Goal: Task Accomplishment & Management: Use online tool/utility

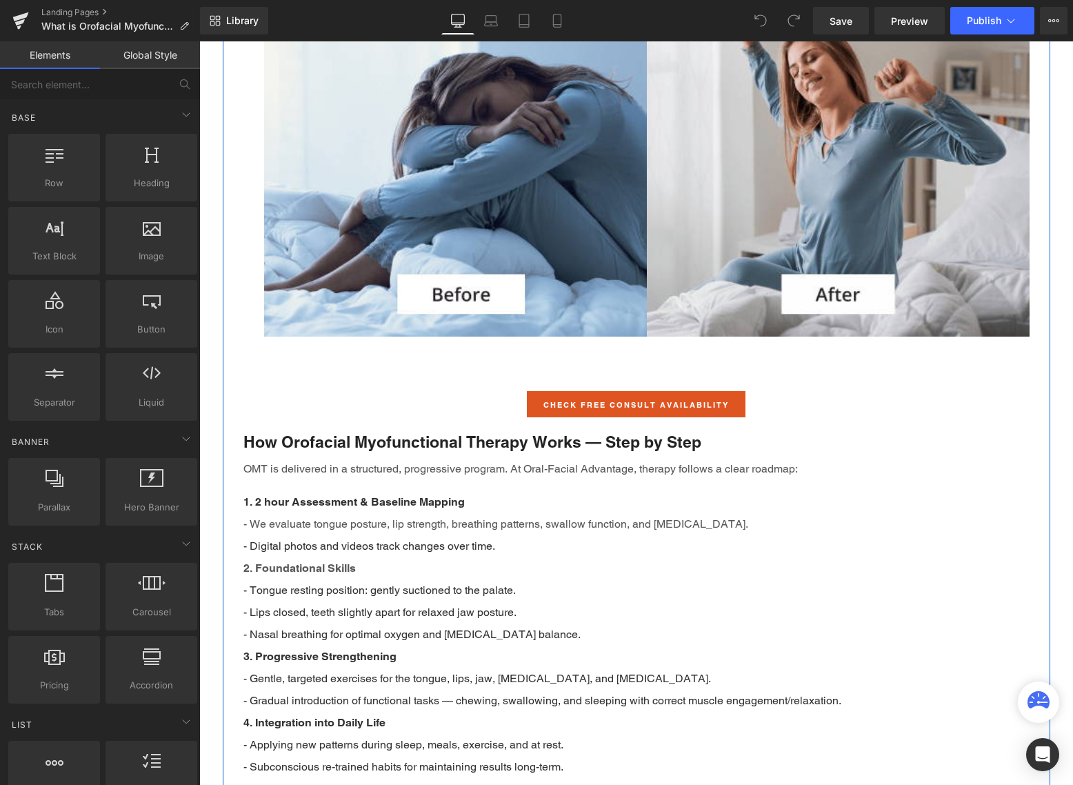
scroll to position [1310, 0]
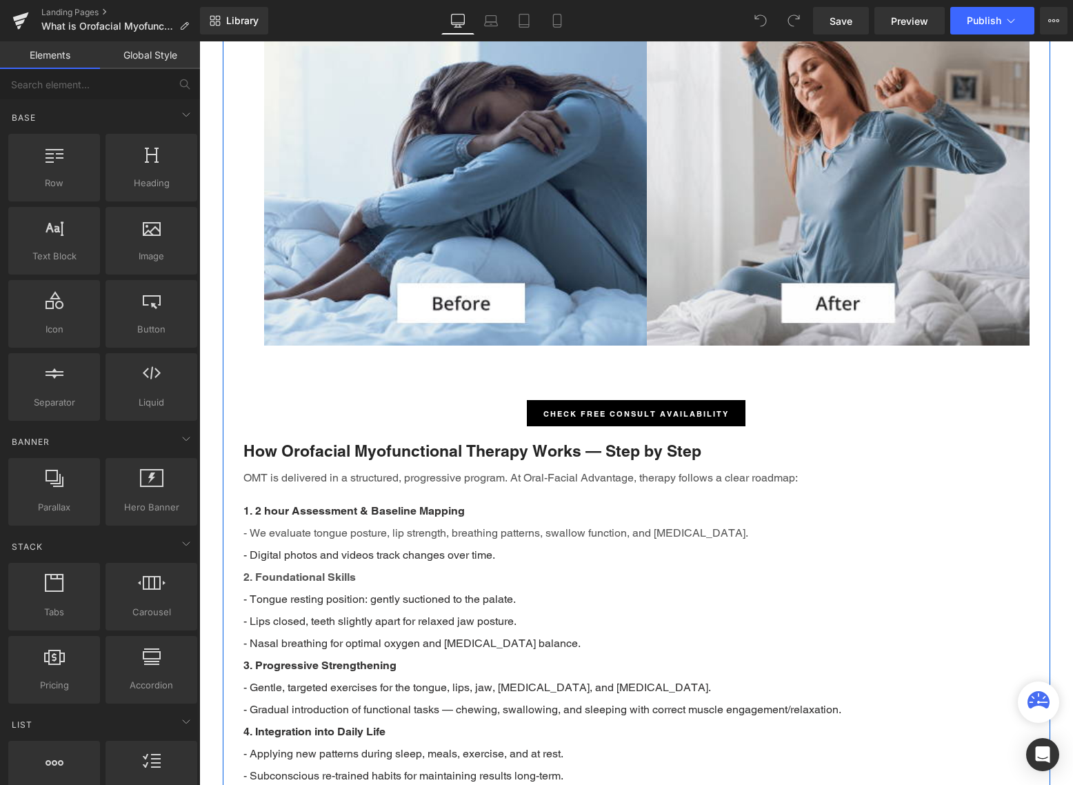
click at [629, 412] on div "Check Free Consult Availability Button" at bounding box center [636, 413] width 786 height 28
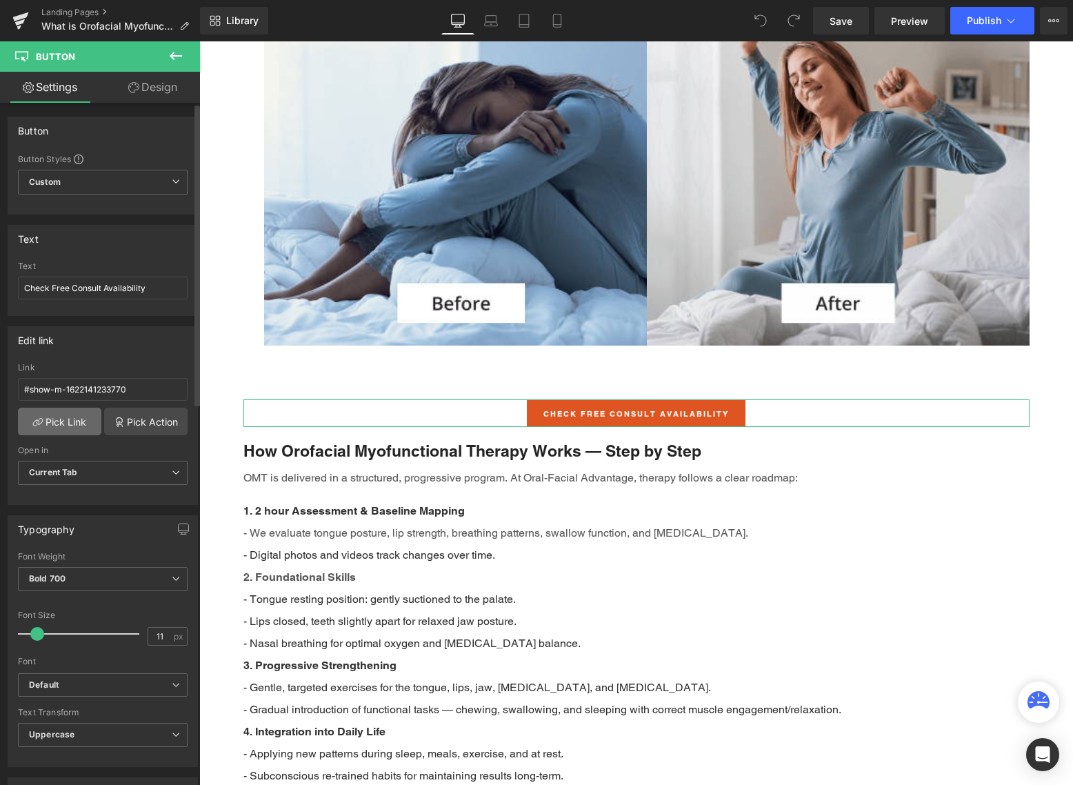
click at [49, 416] on link "Pick Link" at bounding box center [59, 421] width 83 height 28
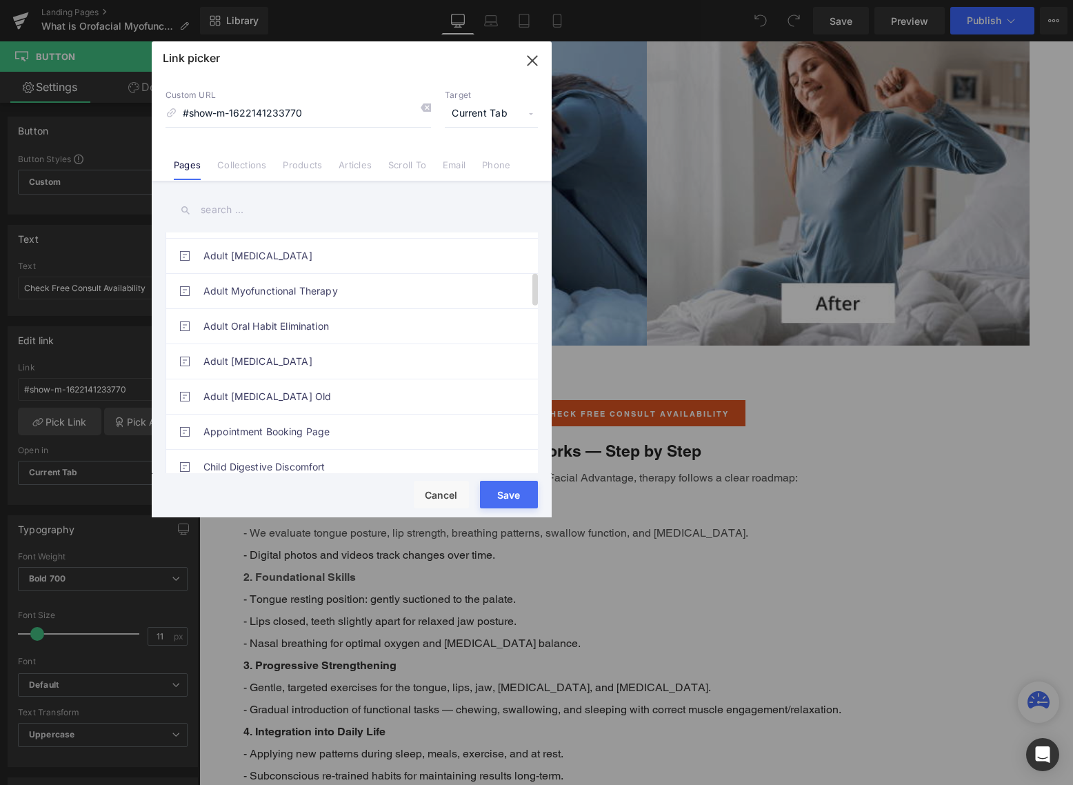
scroll to position [345, 0]
click at [300, 367] on link "Appointment Booking Page" at bounding box center [354, 362] width 303 height 34
type input "/pages/appointments"
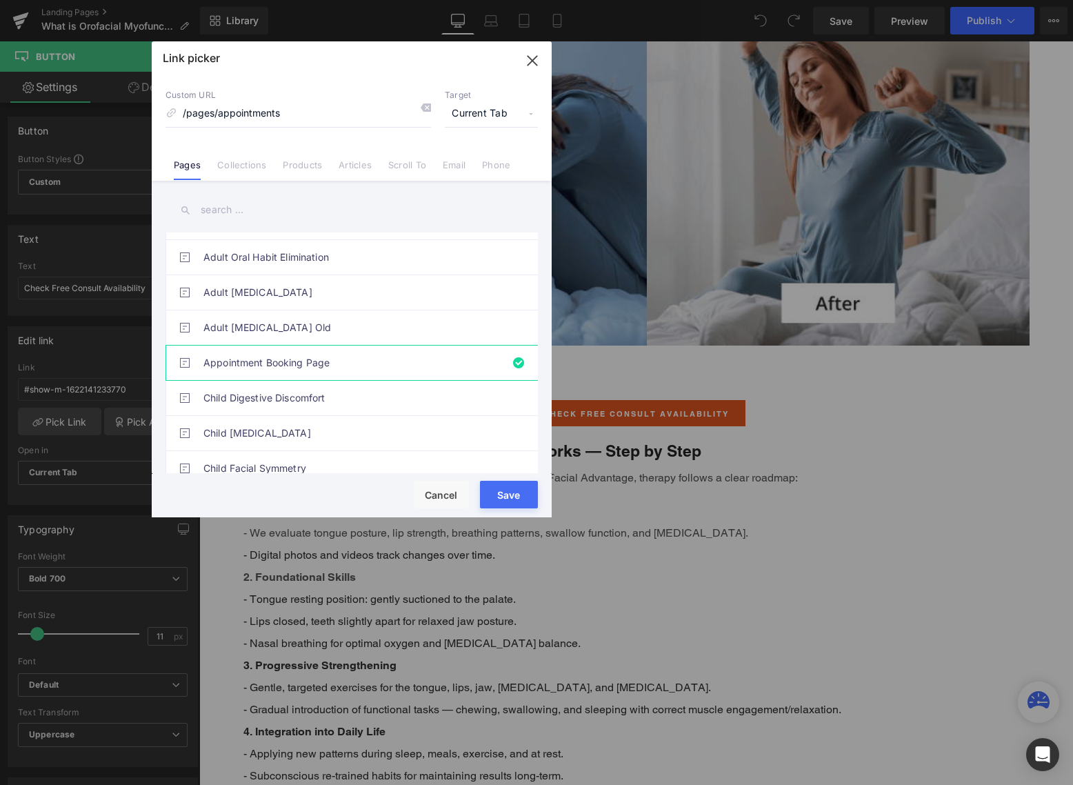
click at [0, 0] on button "Save" at bounding box center [0, 0] width 0 height 0
type input "/pages/appointments"
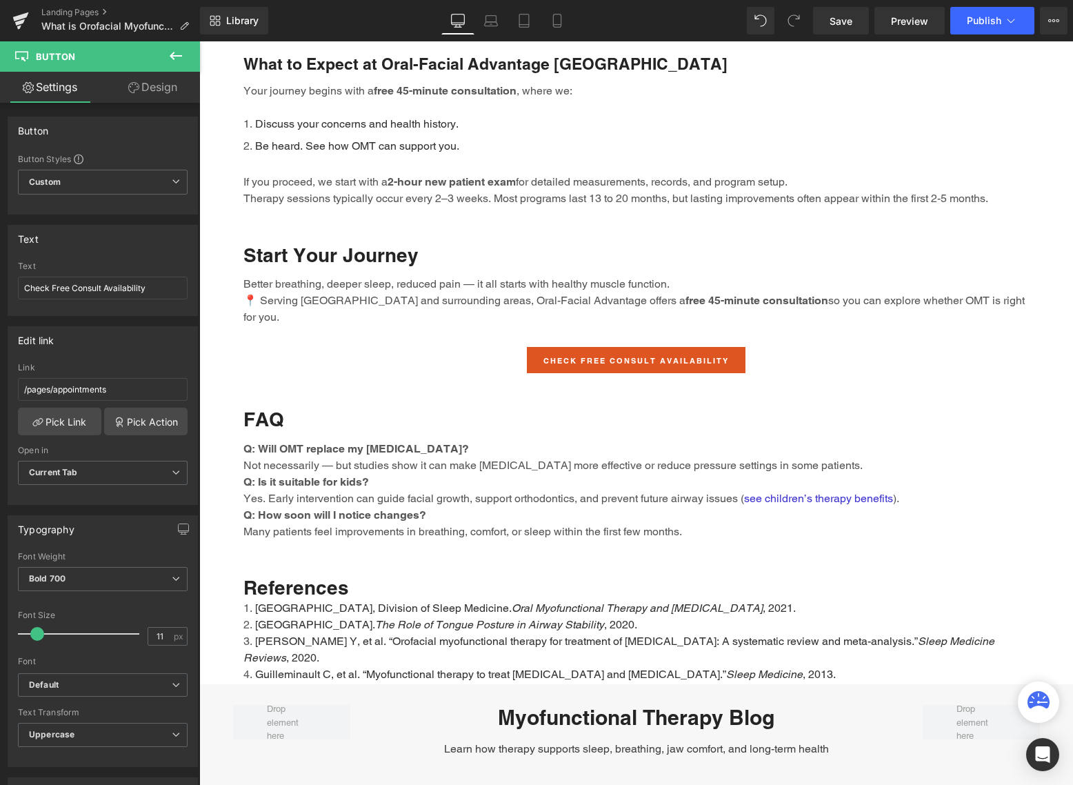
scroll to position [2551, 0]
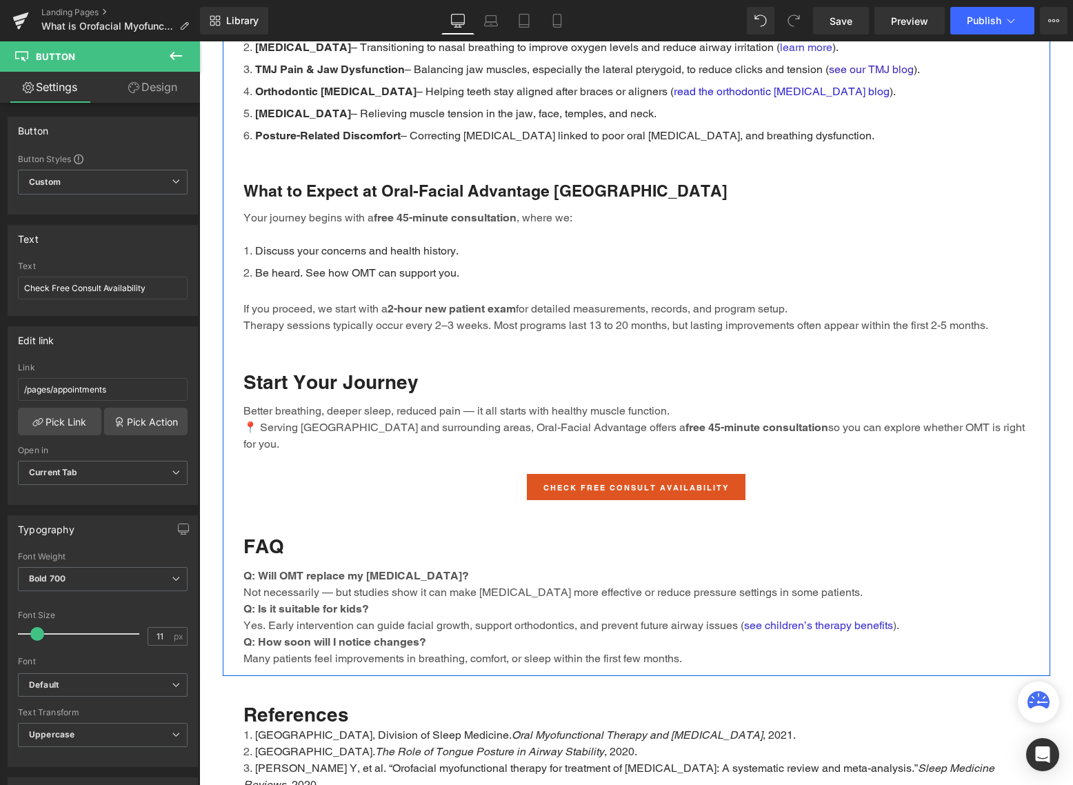
click at [396, 569] on strong "Q: Will OMT replace my [MEDICAL_DATA]?" at bounding box center [355, 575] width 225 height 13
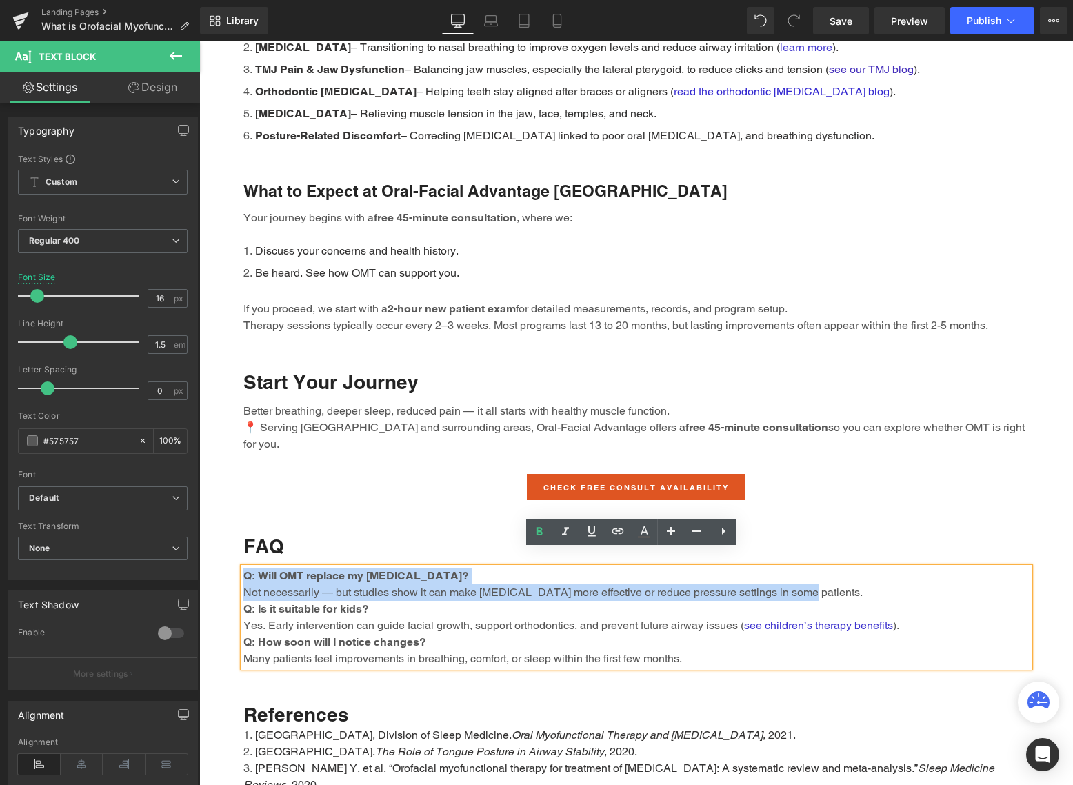
drag, startPoint x: 812, startPoint y: 573, endPoint x: 237, endPoint y: 554, distance: 575.3
click at [243, 567] on p "Q: Will OMT replace my [MEDICAL_DATA]? Not necessarily — but studies show it ca…" at bounding box center [636, 583] width 786 height 33
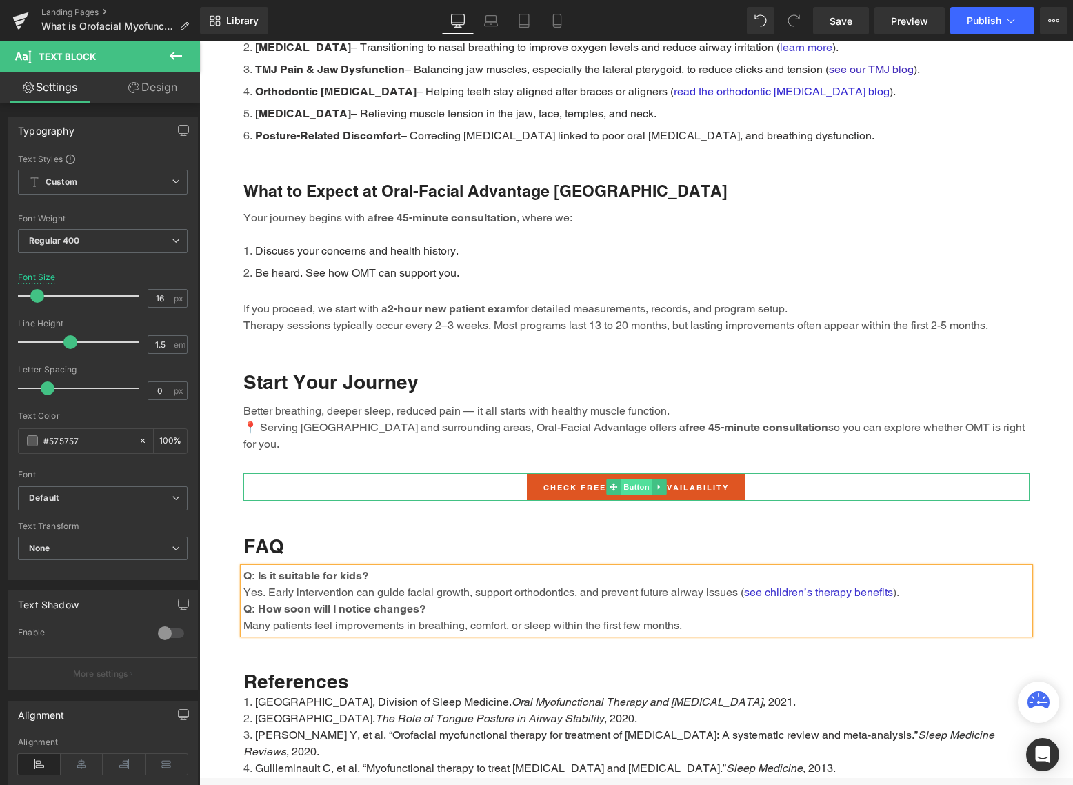
click at [626, 478] on span "Button" at bounding box center [636, 486] width 32 height 17
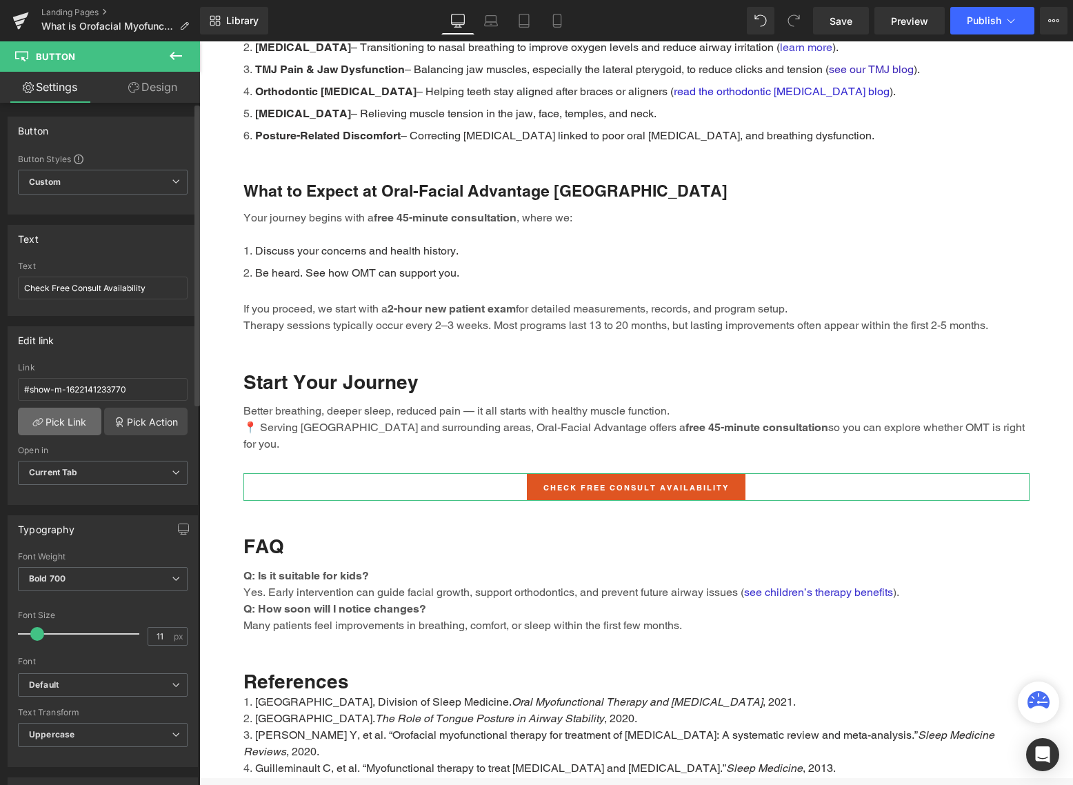
click at [74, 418] on link "Pick Link" at bounding box center [59, 421] width 83 height 28
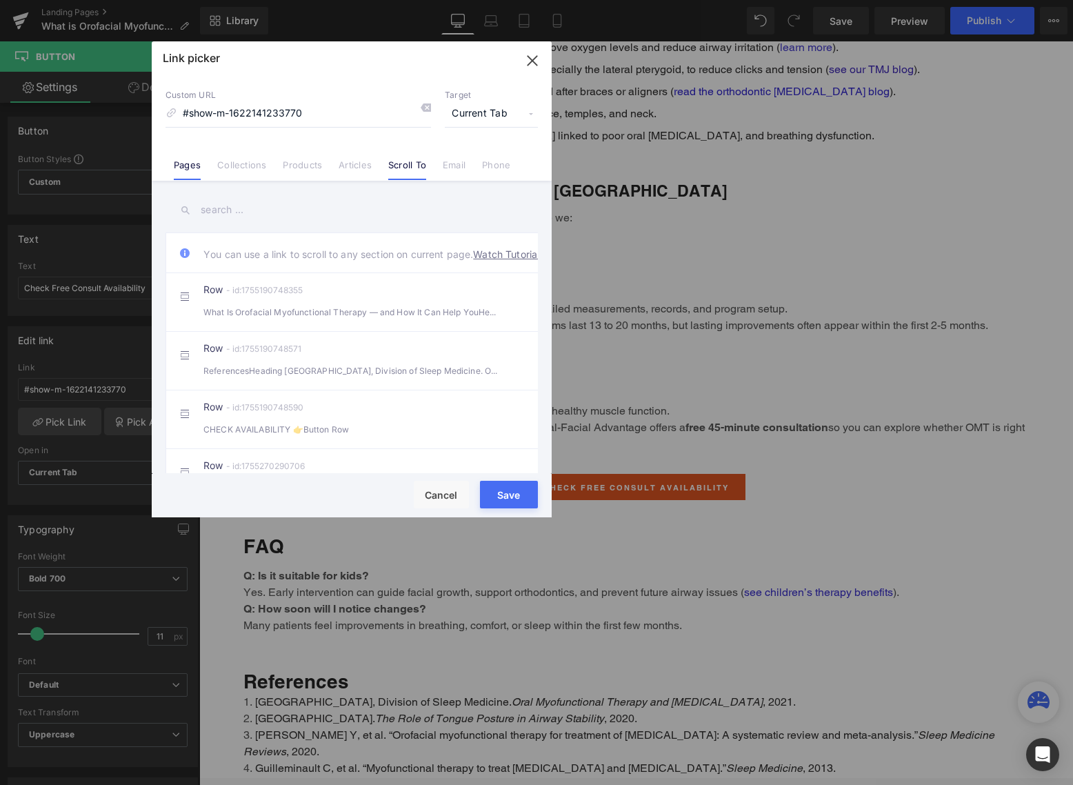
click at [187, 173] on link "Pages" at bounding box center [187, 169] width 27 height 21
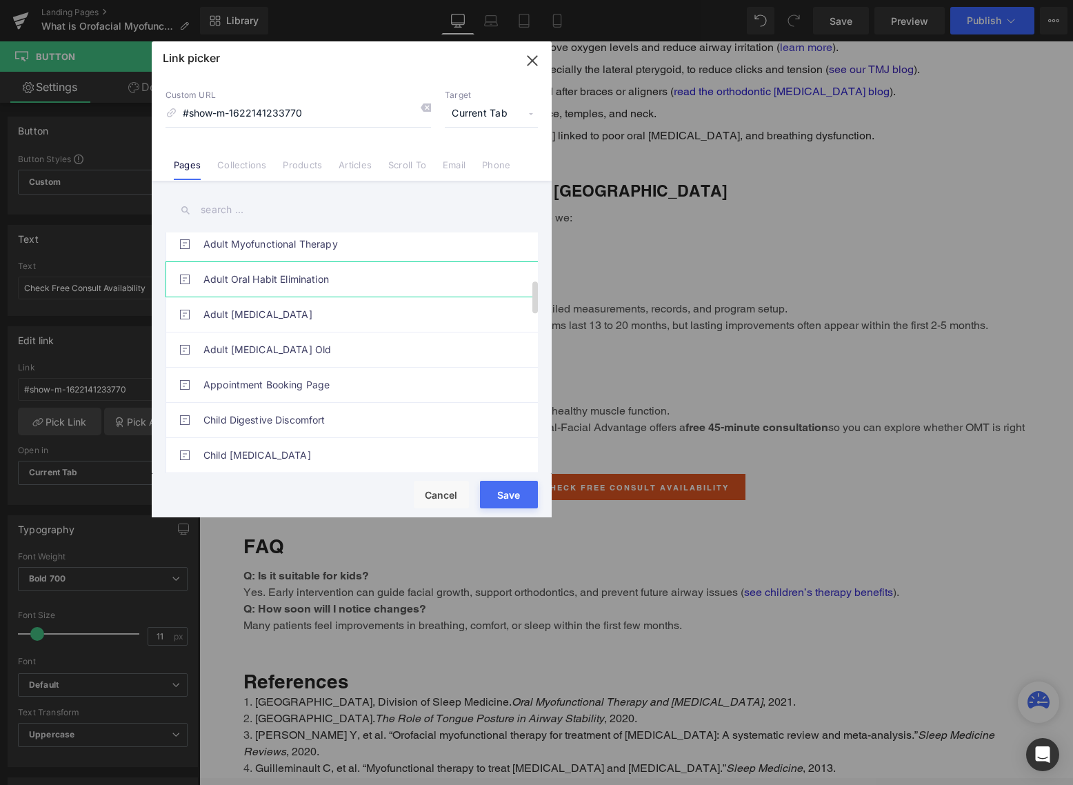
scroll to position [345, 0]
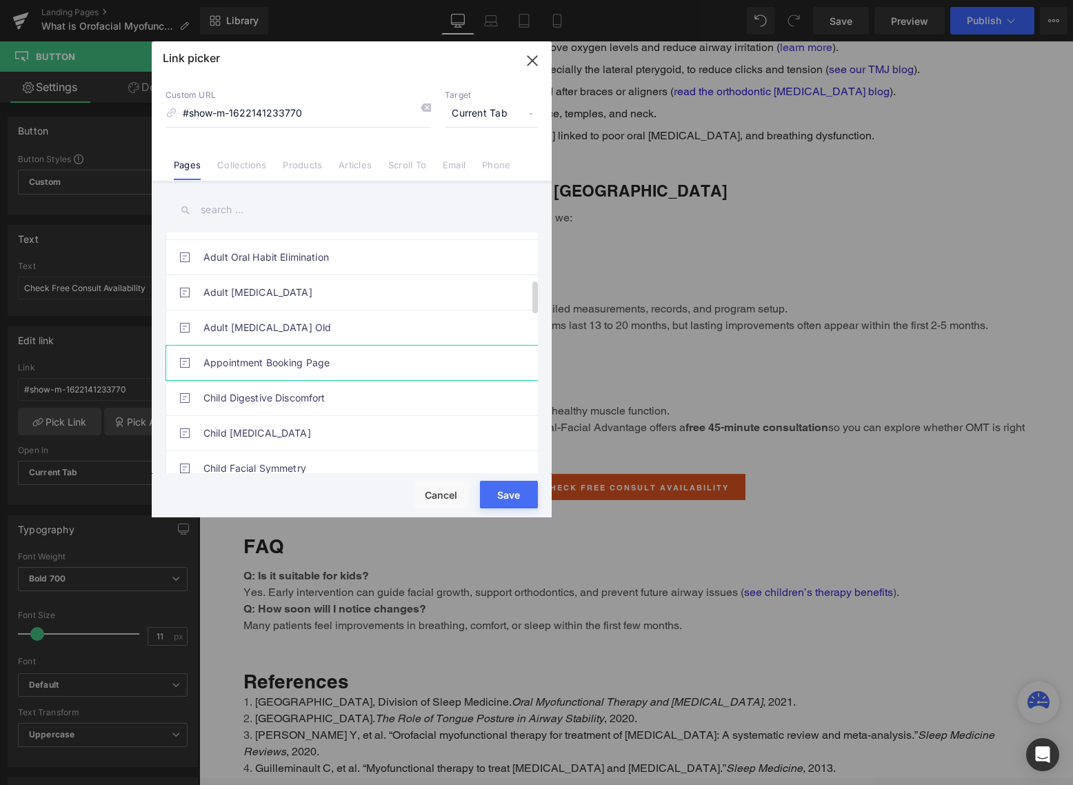
click at [305, 359] on link "Appointment Booking Page" at bounding box center [354, 362] width 303 height 34
type input "/pages/appointments"
click at [508, 496] on button "Save" at bounding box center [509, 495] width 58 height 28
type input "/pages/appointments"
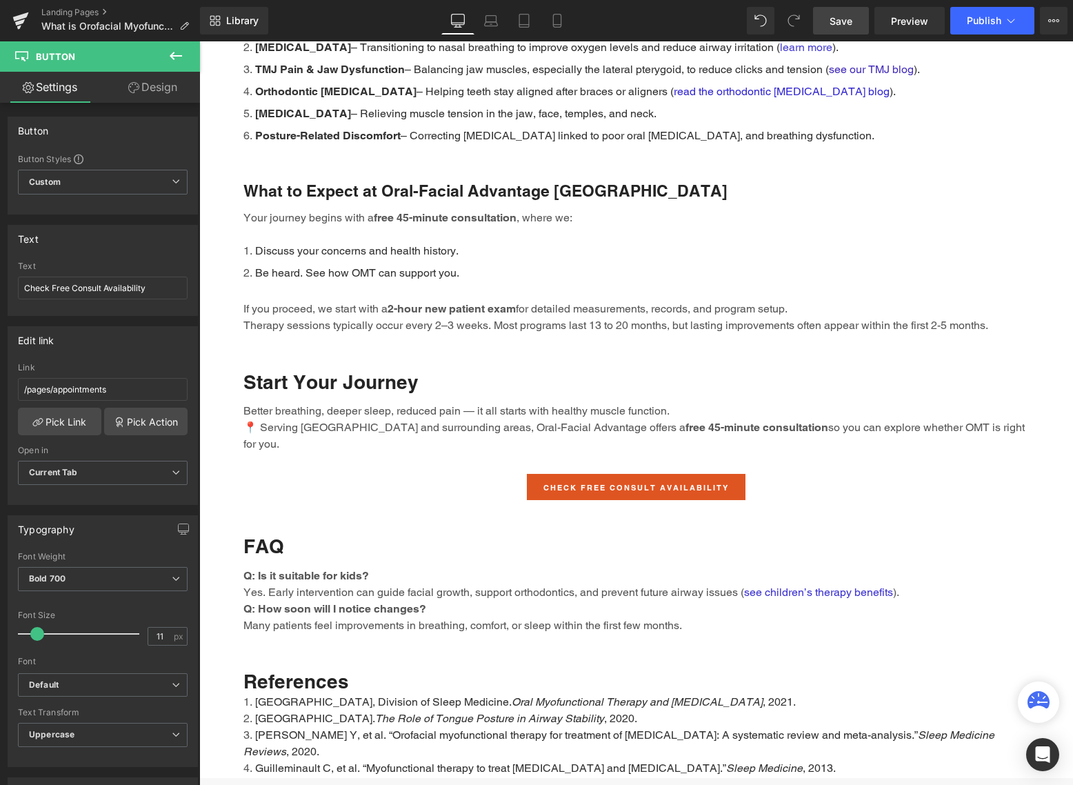
click at [843, 16] on span "Save" at bounding box center [840, 21] width 23 height 14
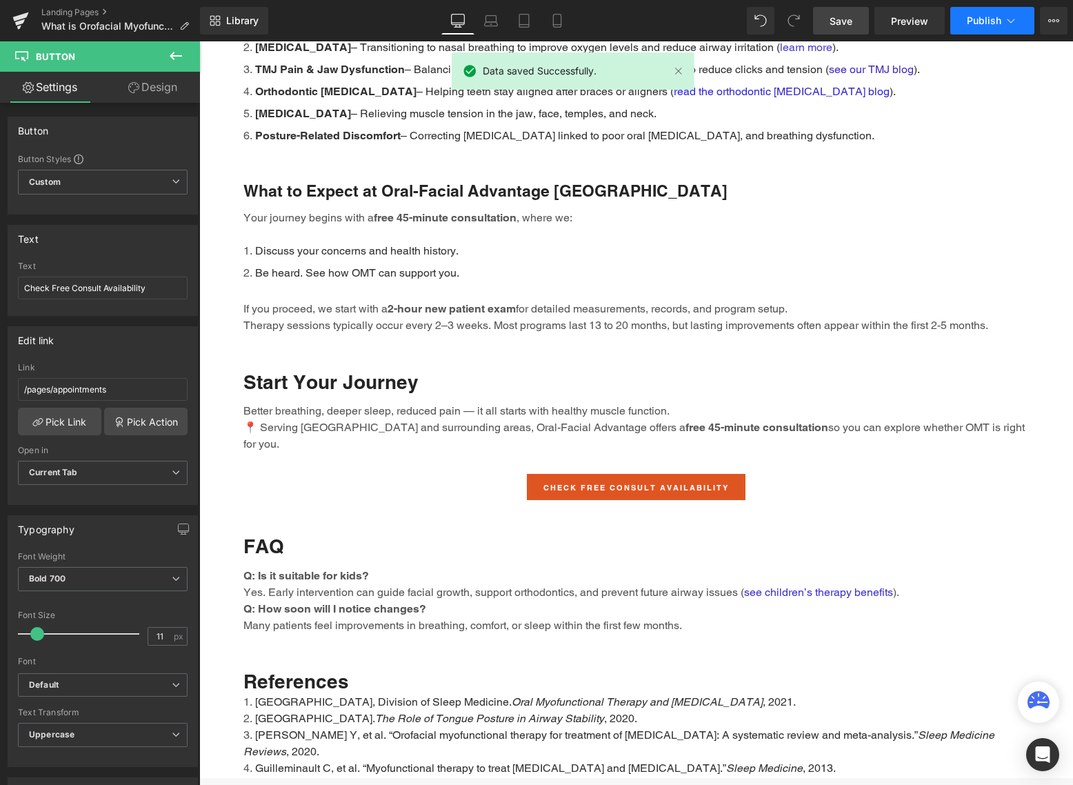
click at [991, 20] on span "Publish" at bounding box center [984, 20] width 34 height 11
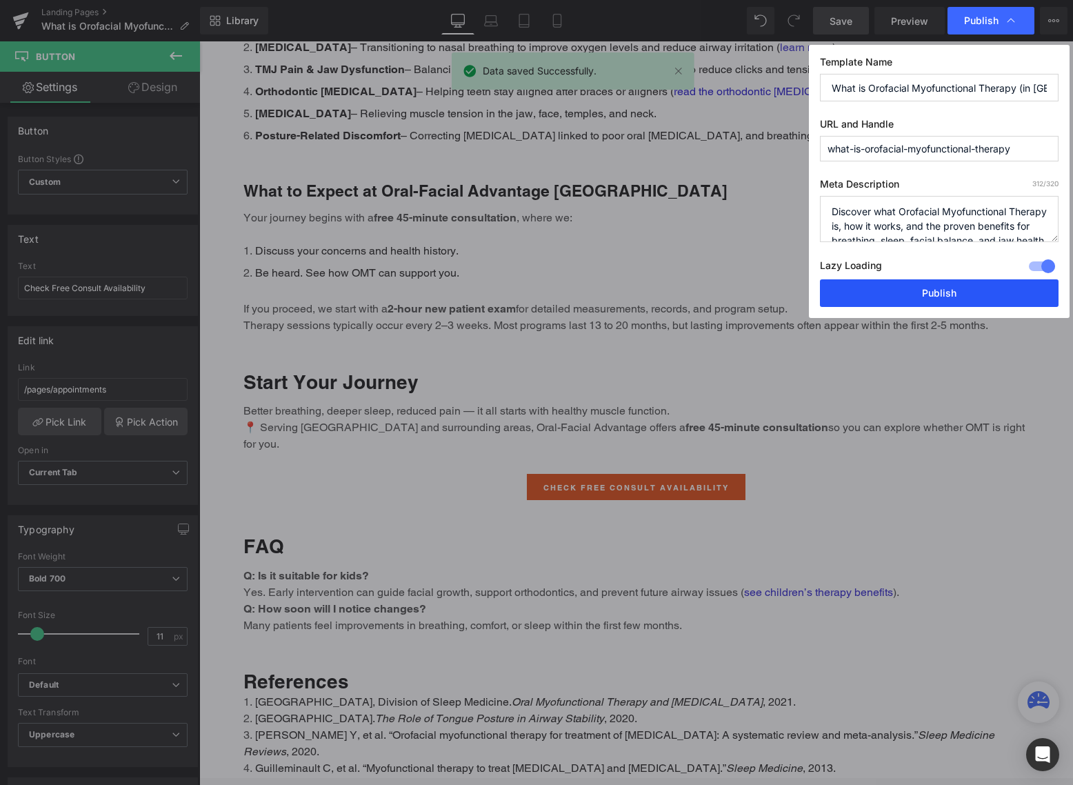
click at [973, 292] on button "Publish" at bounding box center [939, 293] width 239 height 28
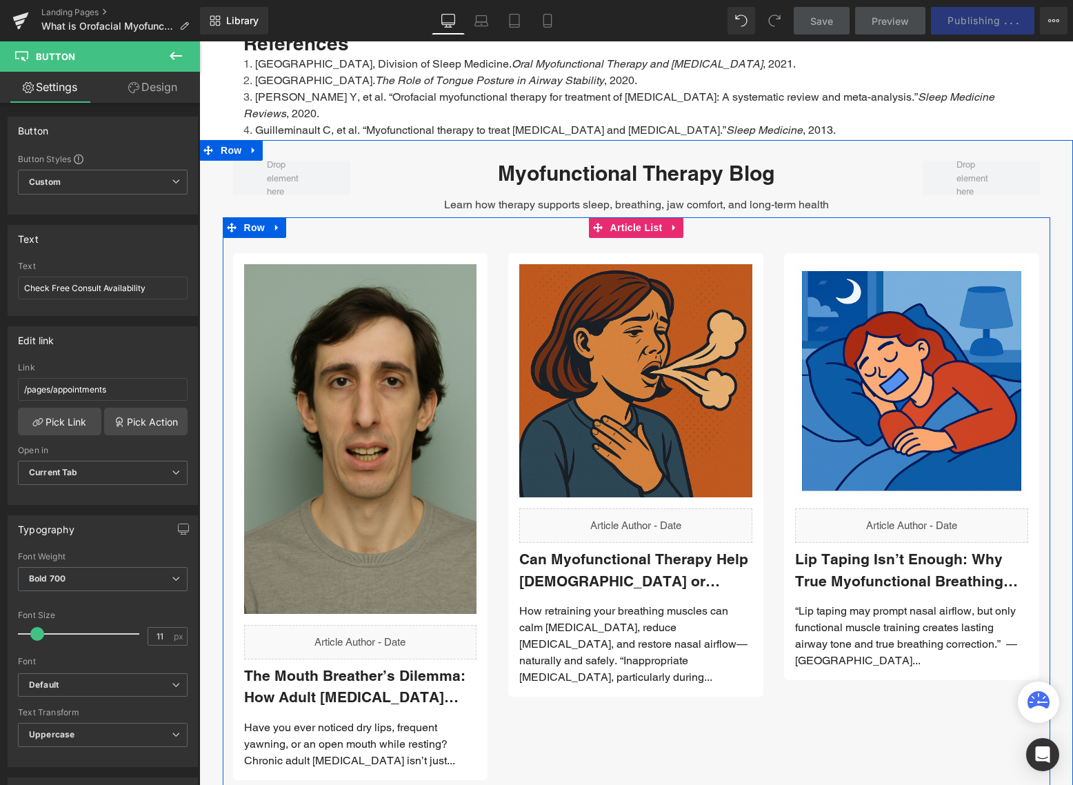
scroll to position [3240, 0]
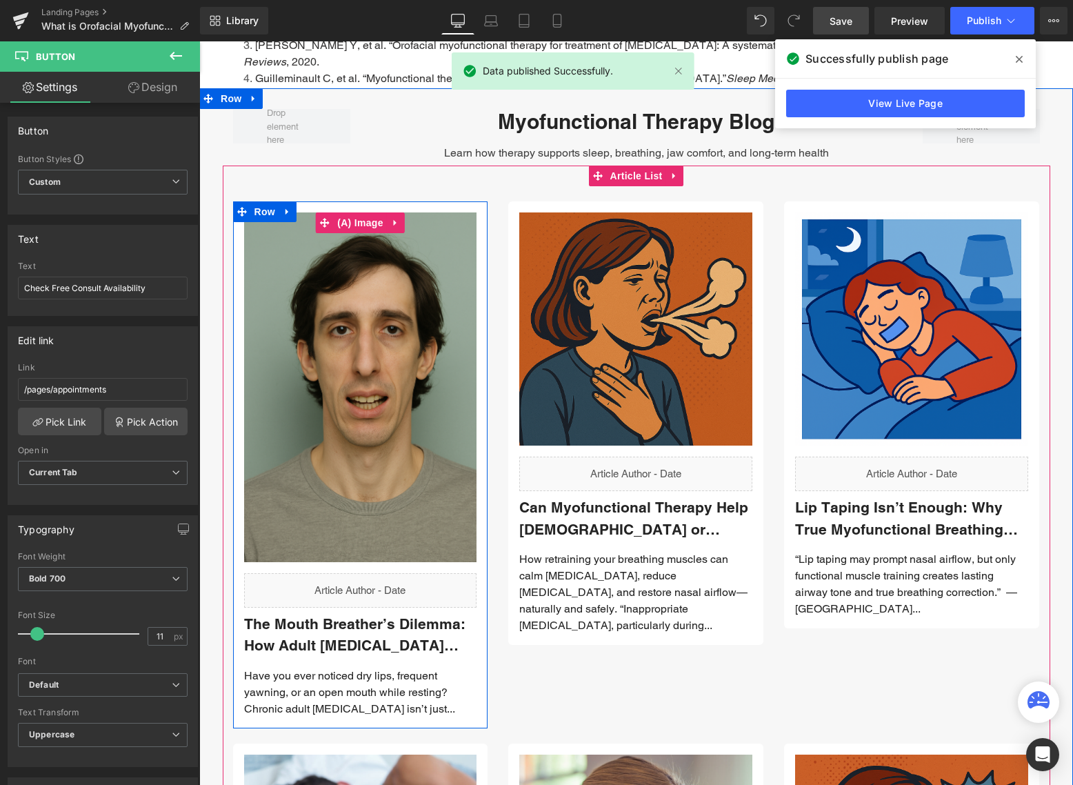
click at [350, 379] on img at bounding box center [360, 387] width 233 height 350
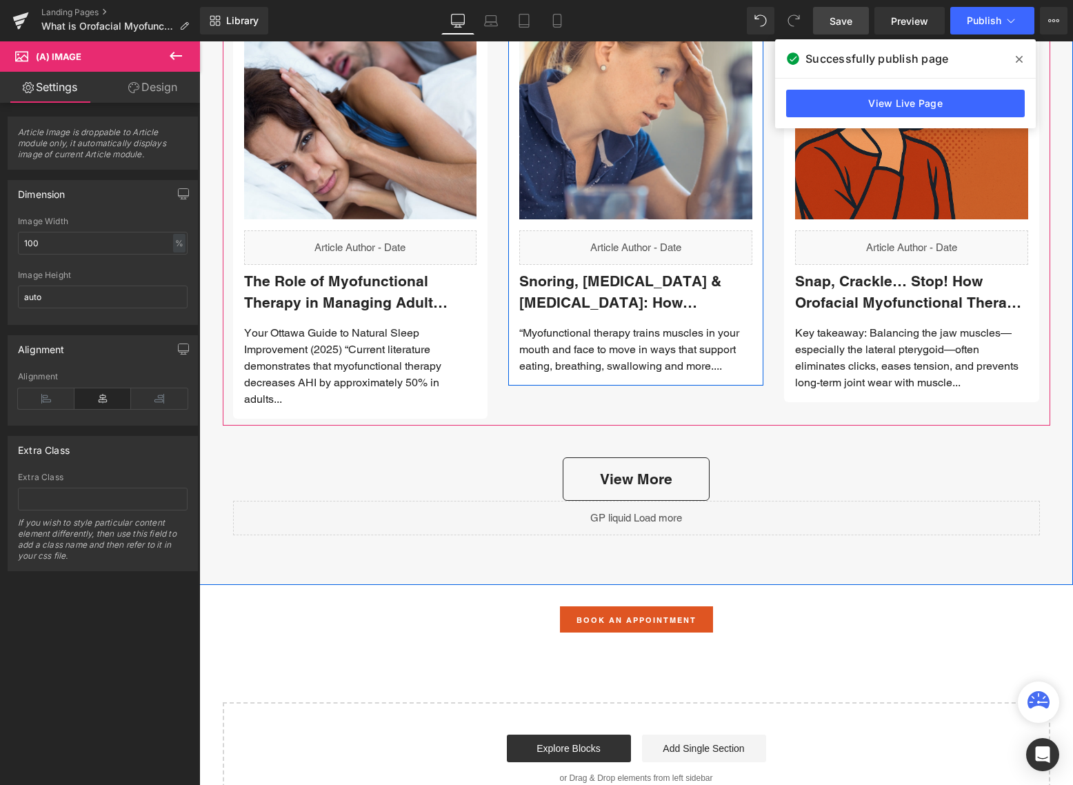
scroll to position [4137, 0]
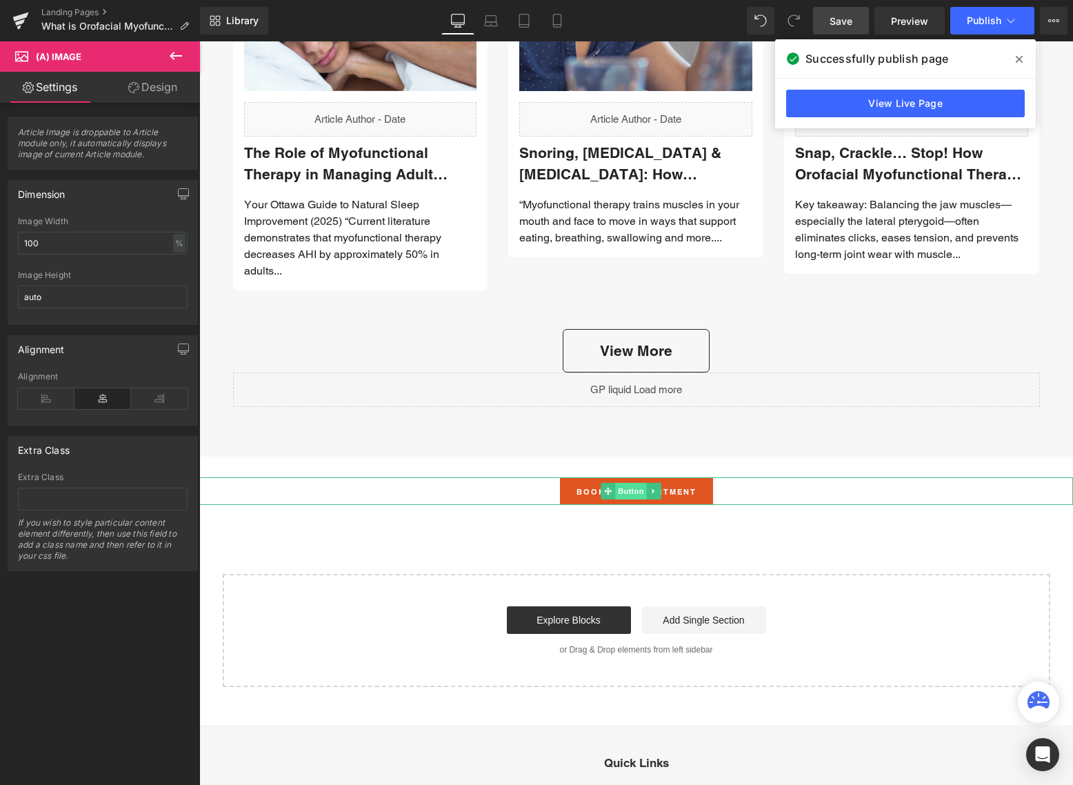
click at [630, 483] on span "Button" at bounding box center [631, 491] width 32 height 17
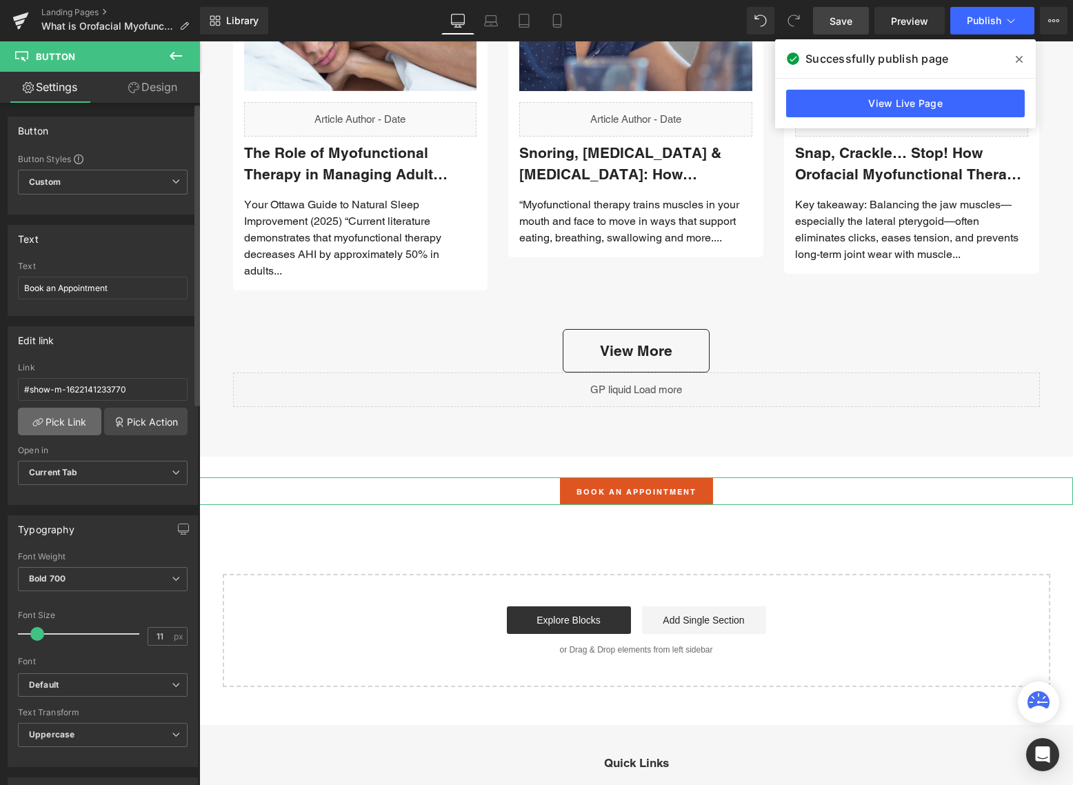
click at [51, 416] on link "Pick Link" at bounding box center [59, 421] width 83 height 28
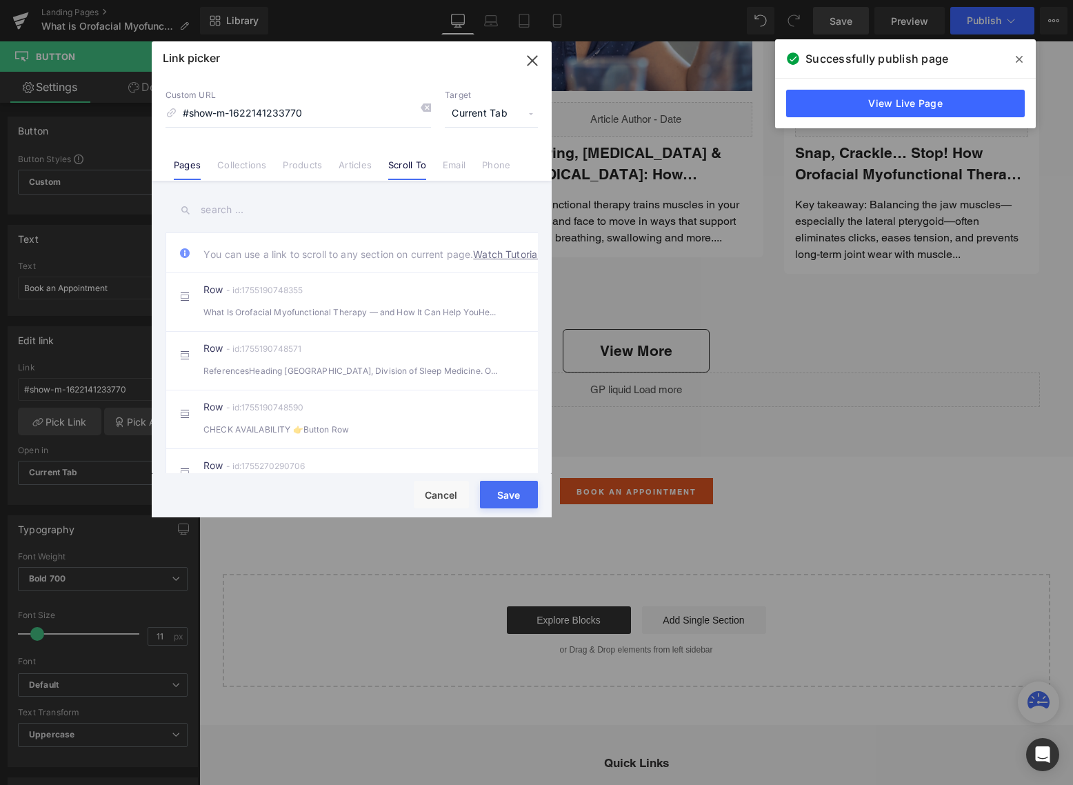
click at [181, 163] on link "Pages" at bounding box center [187, 169] width 27 height 21
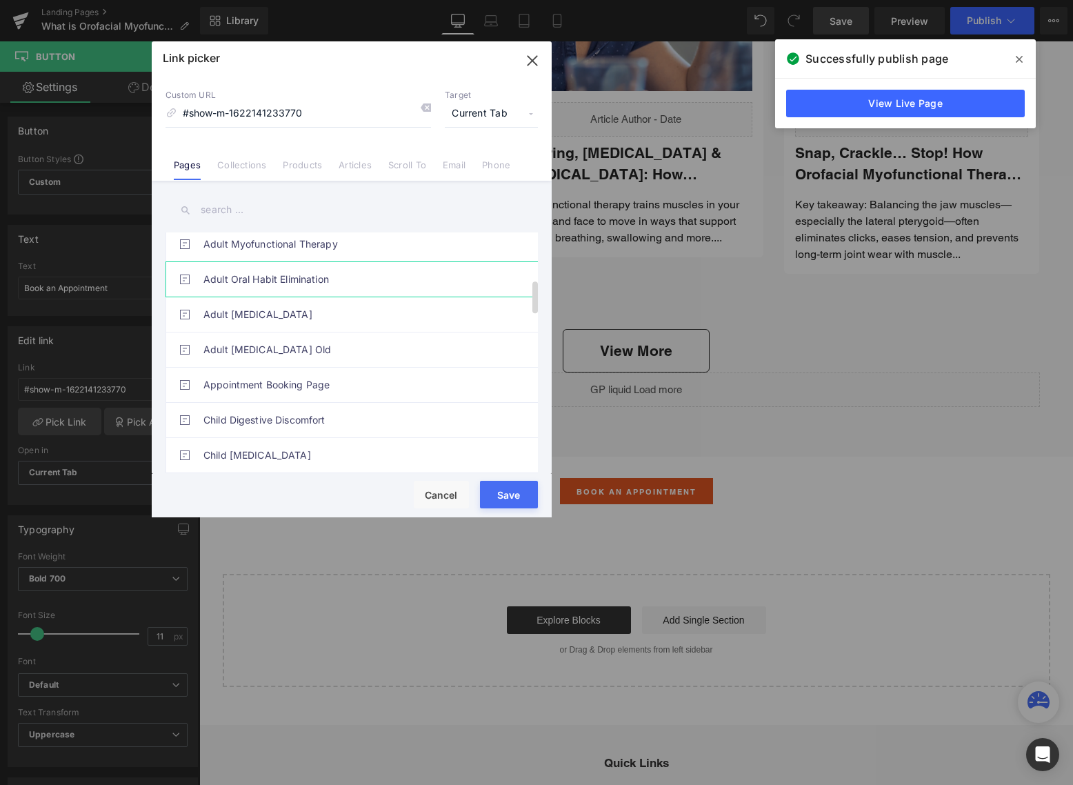
scroll to position [345, 0]
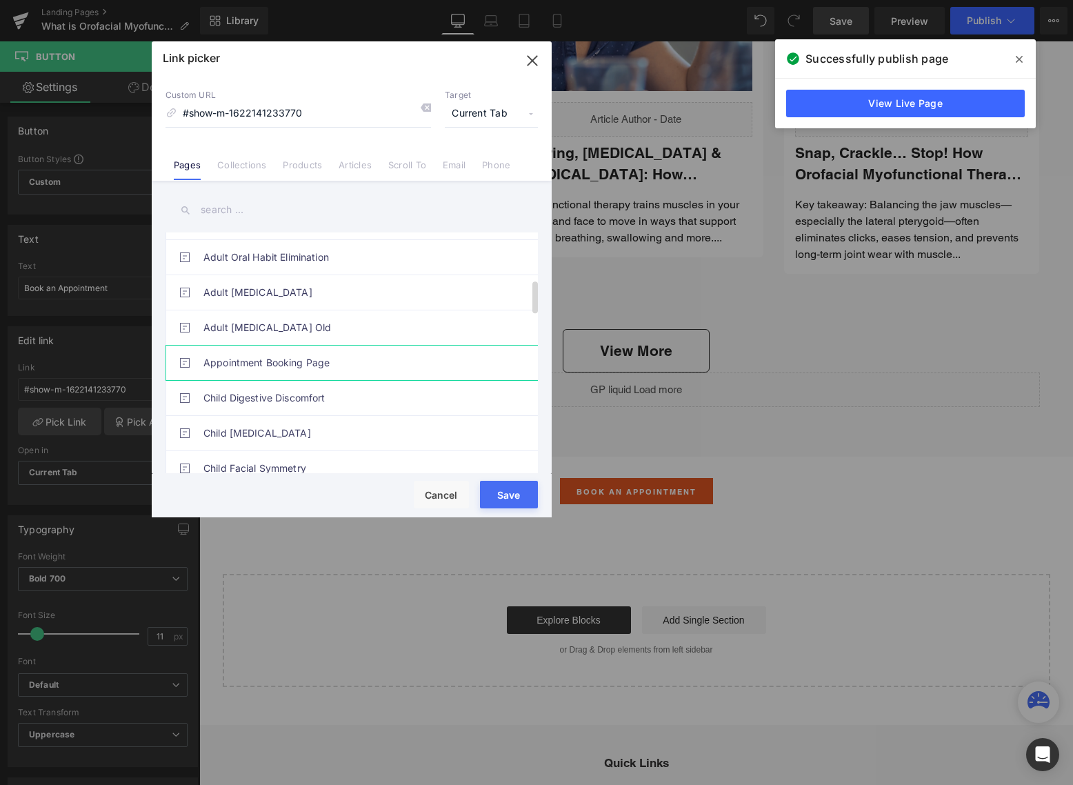
click at [254, 352] on link "Appointment Booking Page" at bounding box center [354, 362] width 303 height 34
type input "/pages/appointments"
click at [503, 492] on button "Save" at bounding box center [509, 495] width 58 height 28
type input "/pages/appointments"
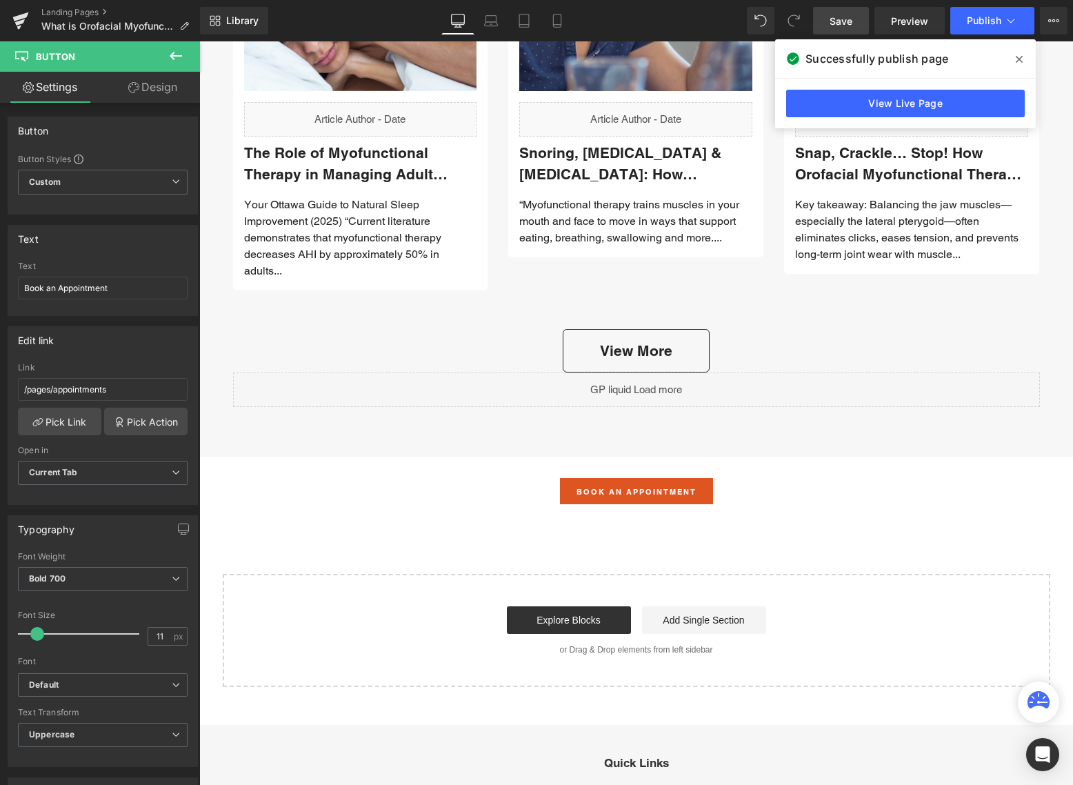
click at [844, 17] on span "Save" at bounding box center [840, 21] width 23 height 14
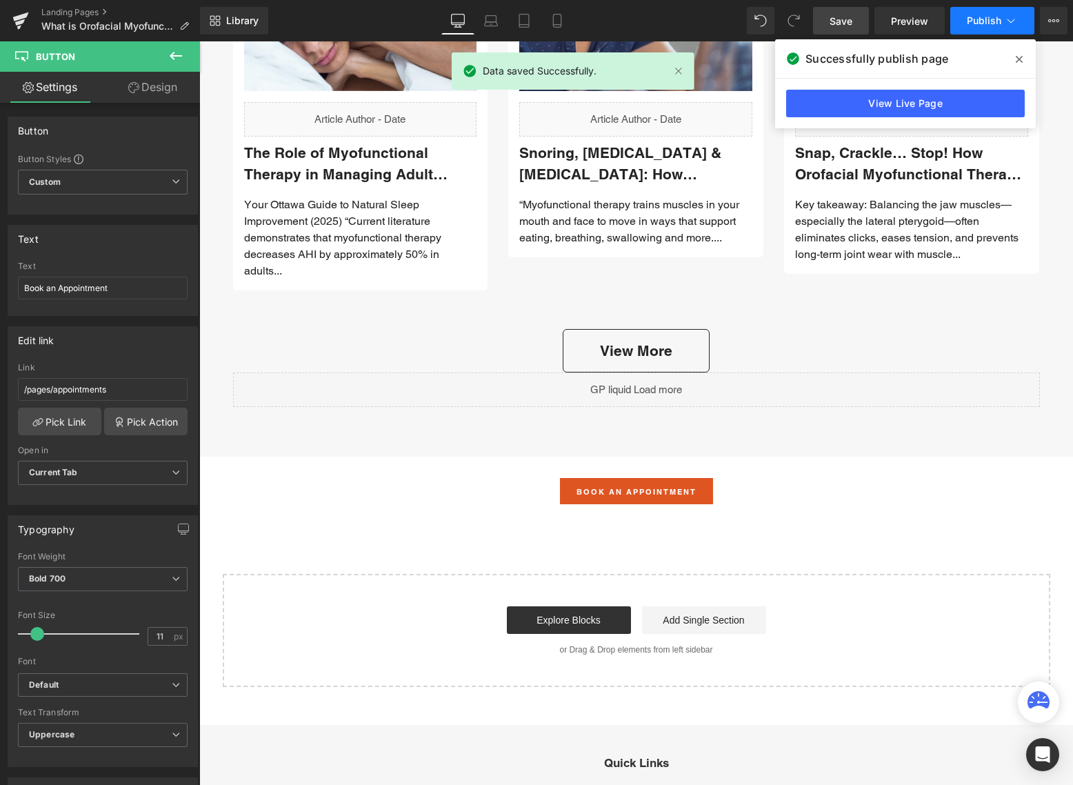
click at [985, 17] on span "Publish" at bounding box center [984, 20] width 34 height 11
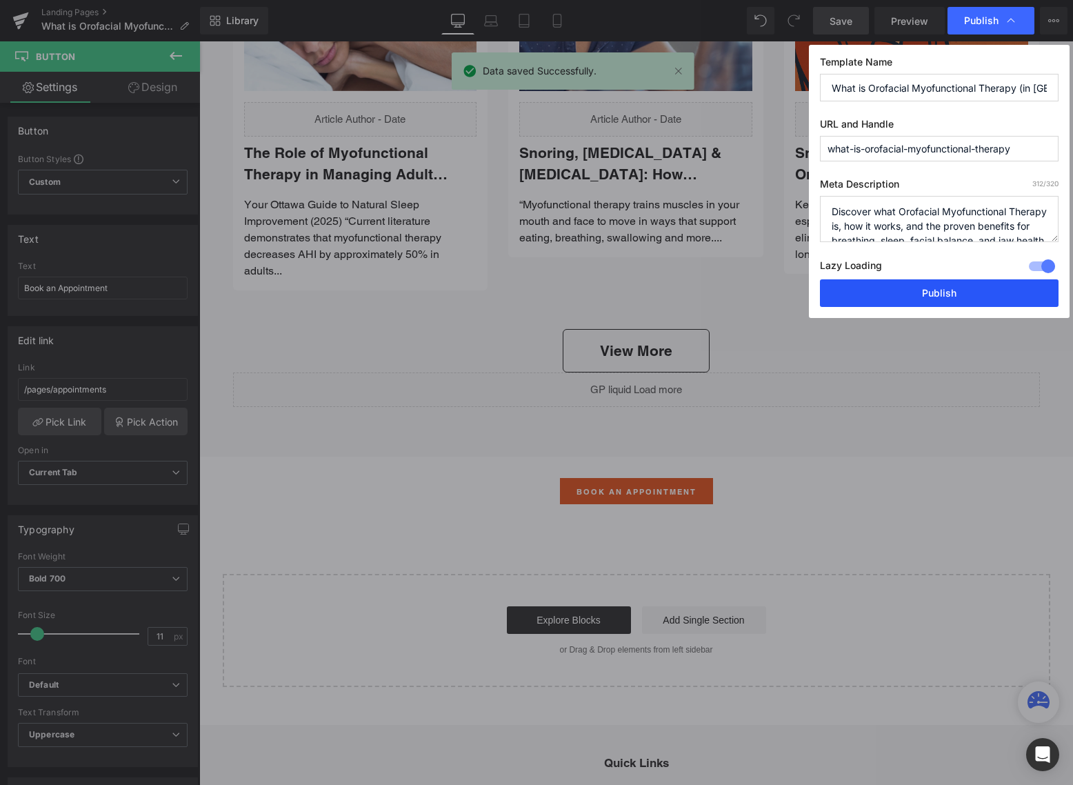
click at [945, 292] on button "Publish" at bounding box center [939, 293] width 239 height 28
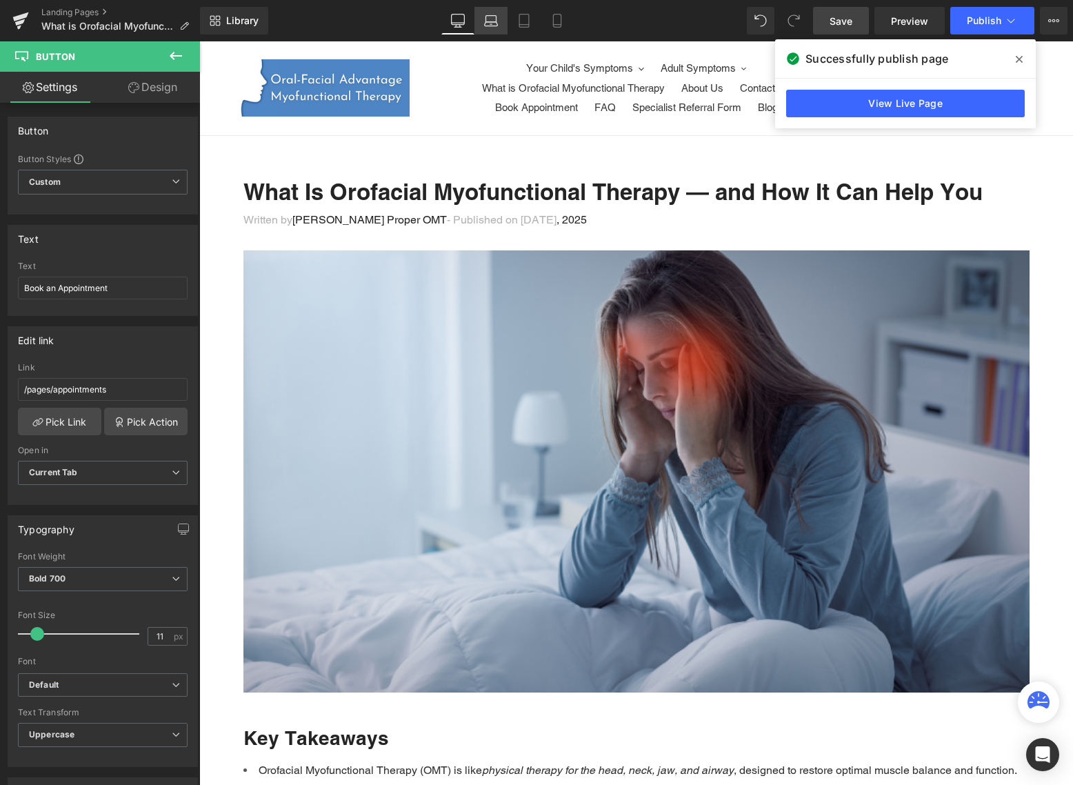
click at [494, 20] on icon at bounding box center [491, 21] width 14 height 14
type input "100"
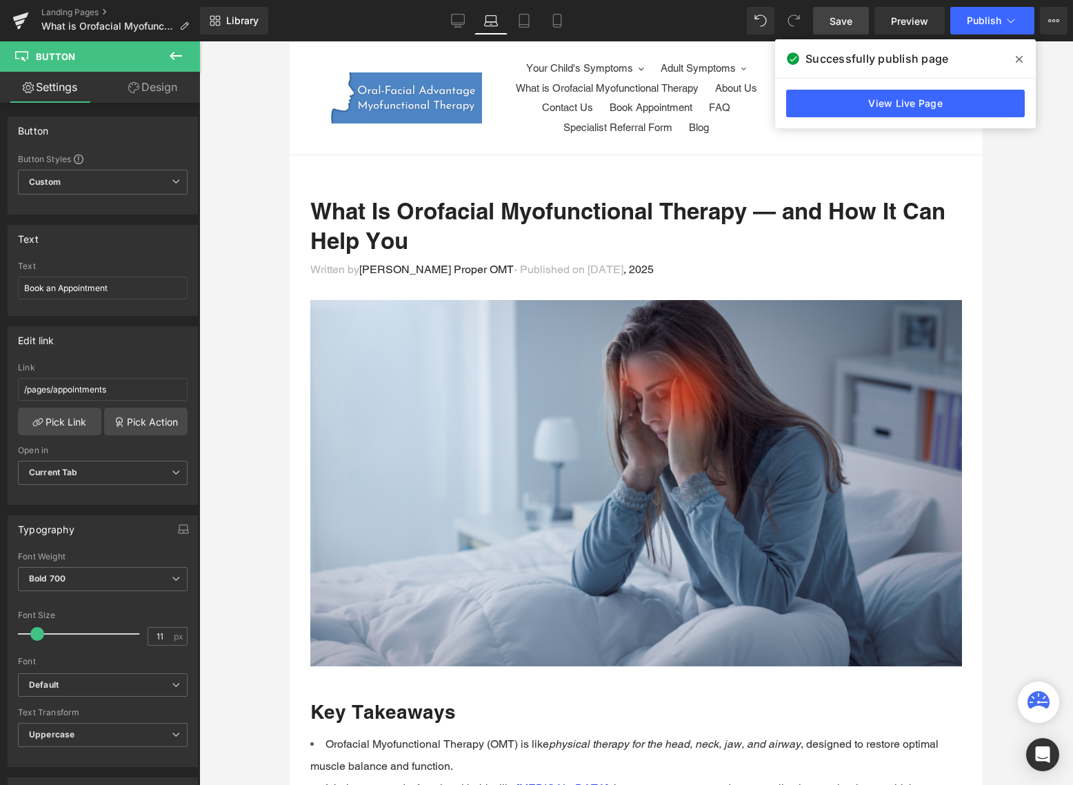
scroll to position [4421, 0]
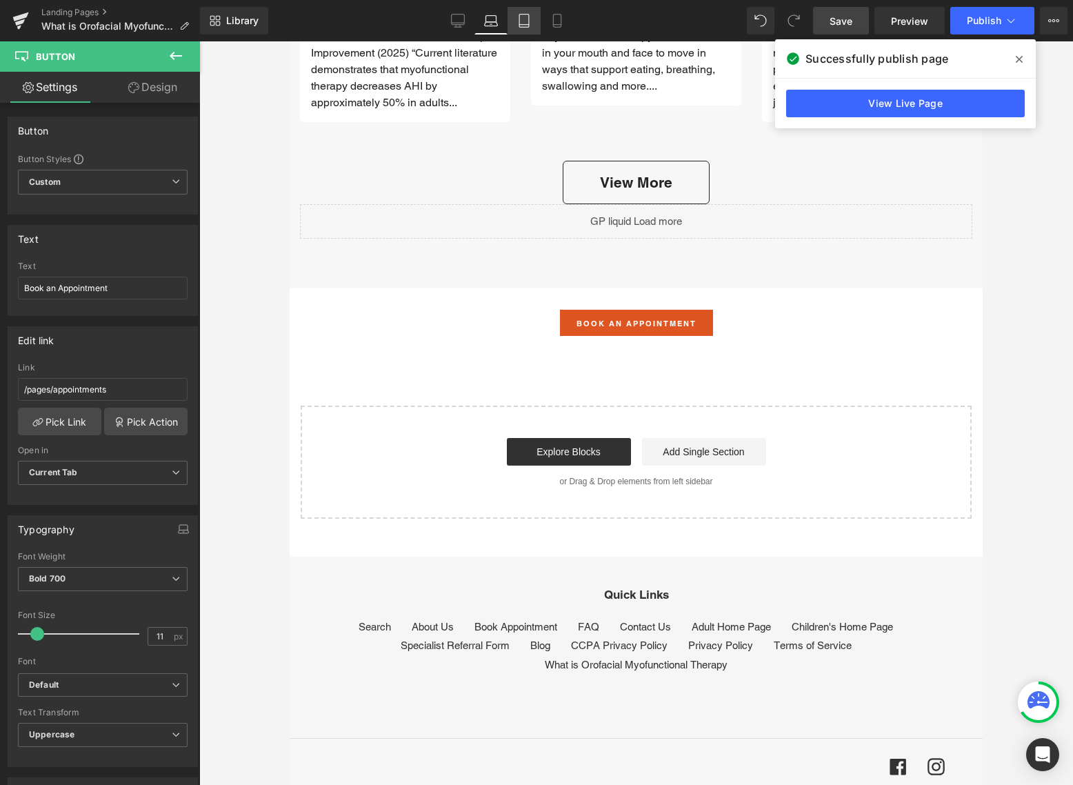
click at [529, 19] on icon at bounding box center [524, 20] width 10 height 13
type input "100"
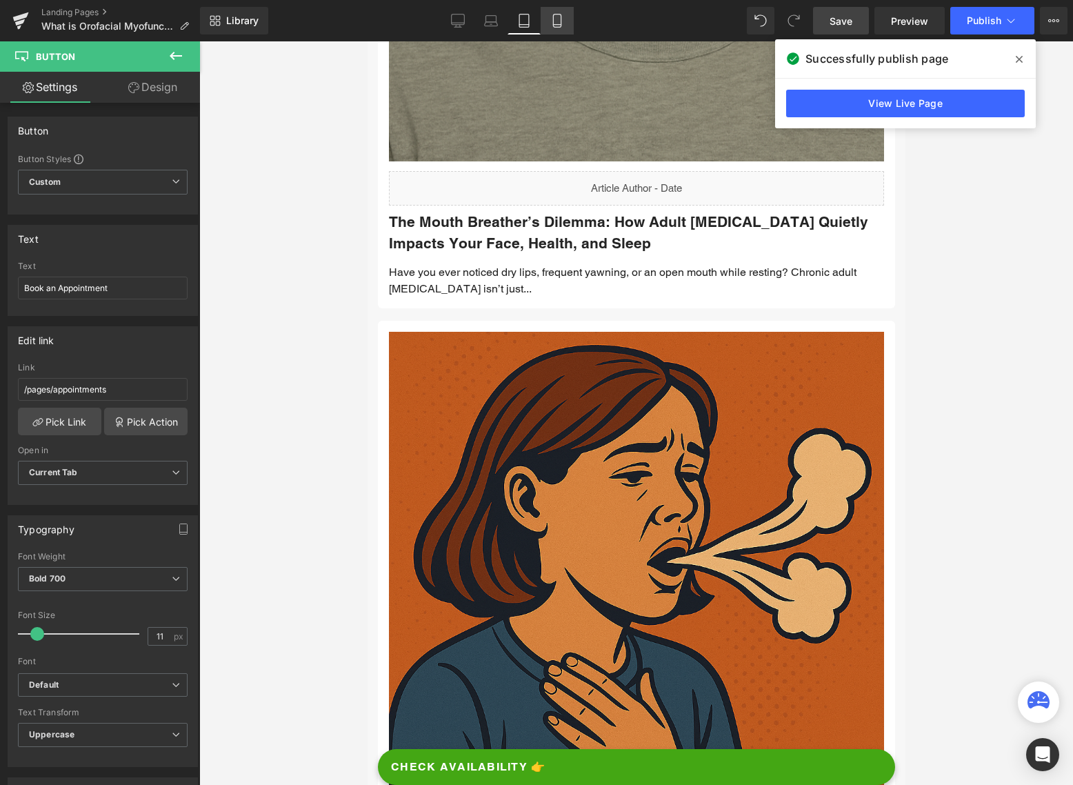
scroll to position [7886, 0]
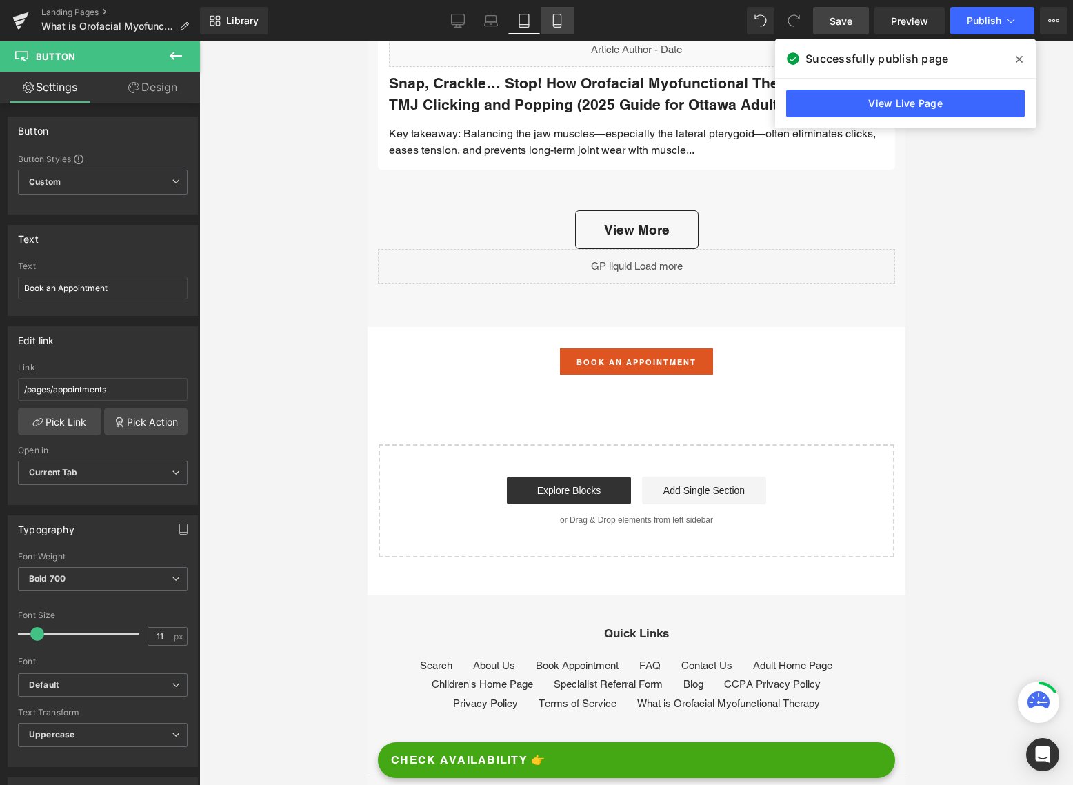
click at [557, 19] on icon at bounding box center [557, 21] width 14 height 14
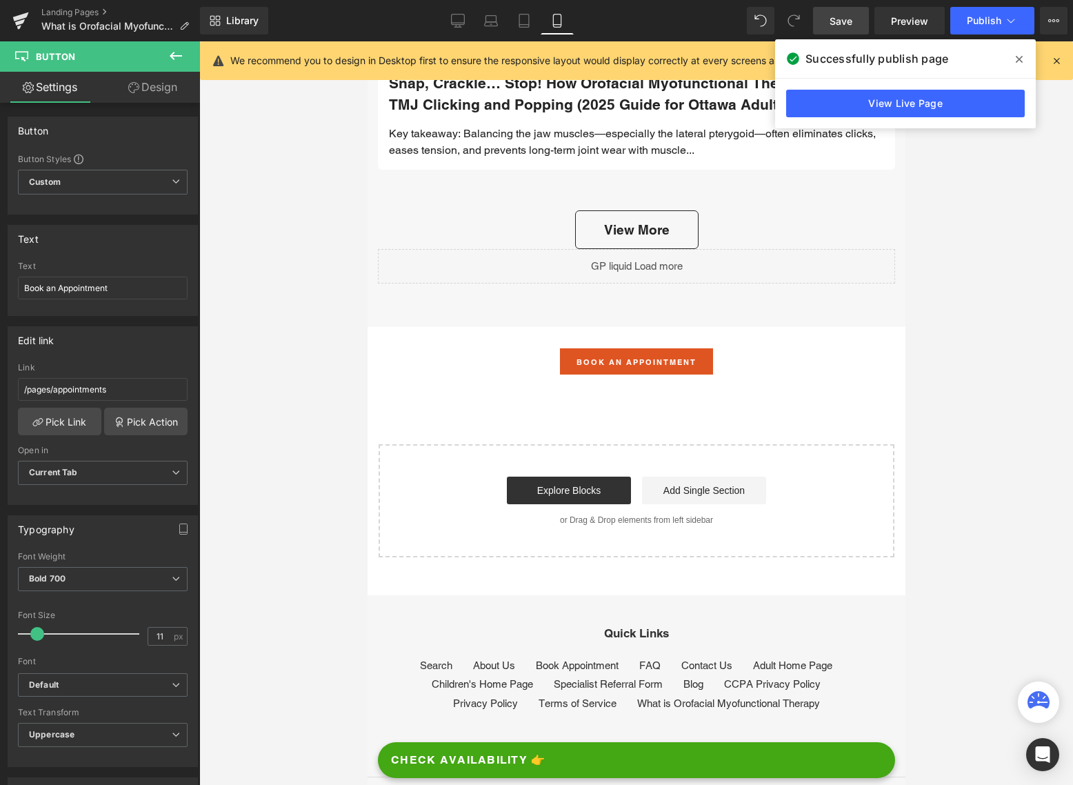
type input "100"
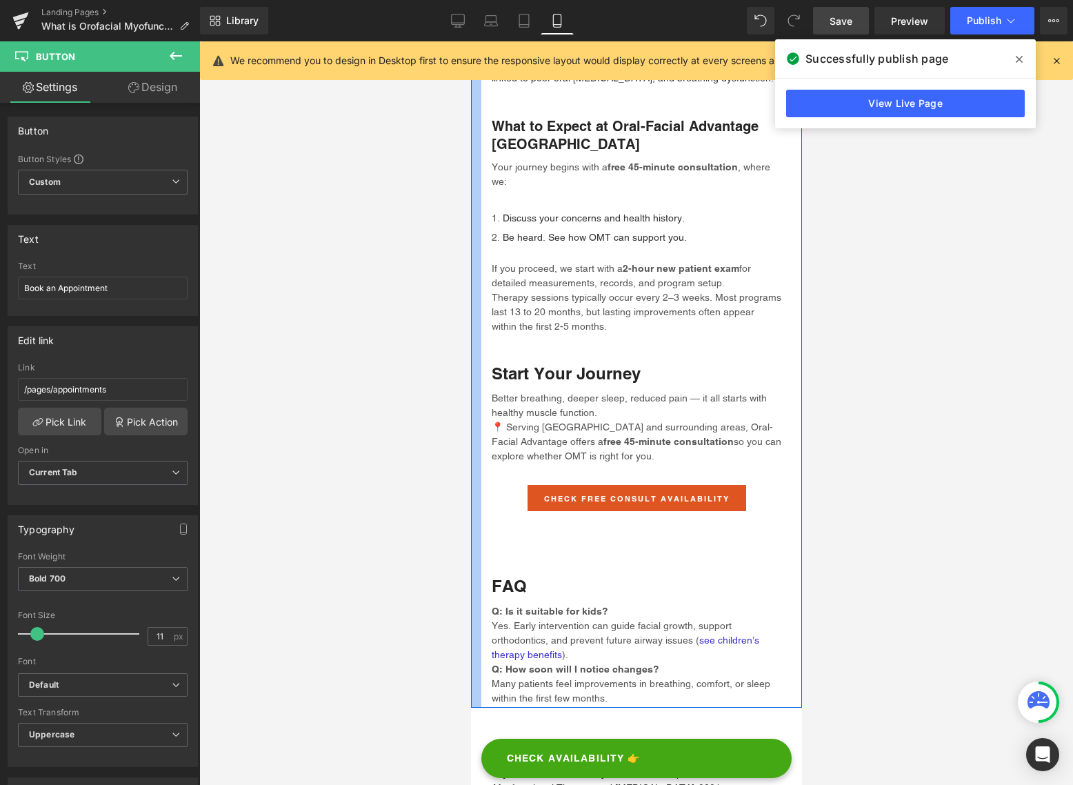
scroll to position [3006, 0]
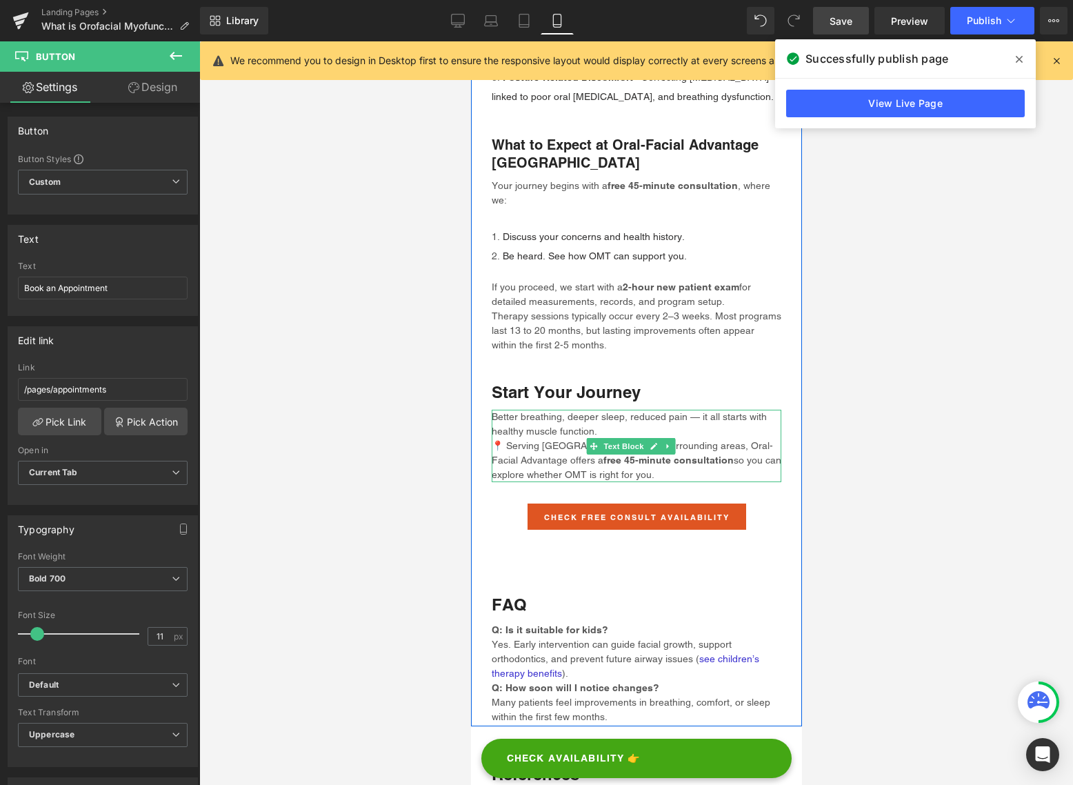
click at [592, 453] on p "Better breathing, deeper sleep, reduced pain — it all starts with healthy muscl…" at bounding box center [636, 446] width 290 height 72
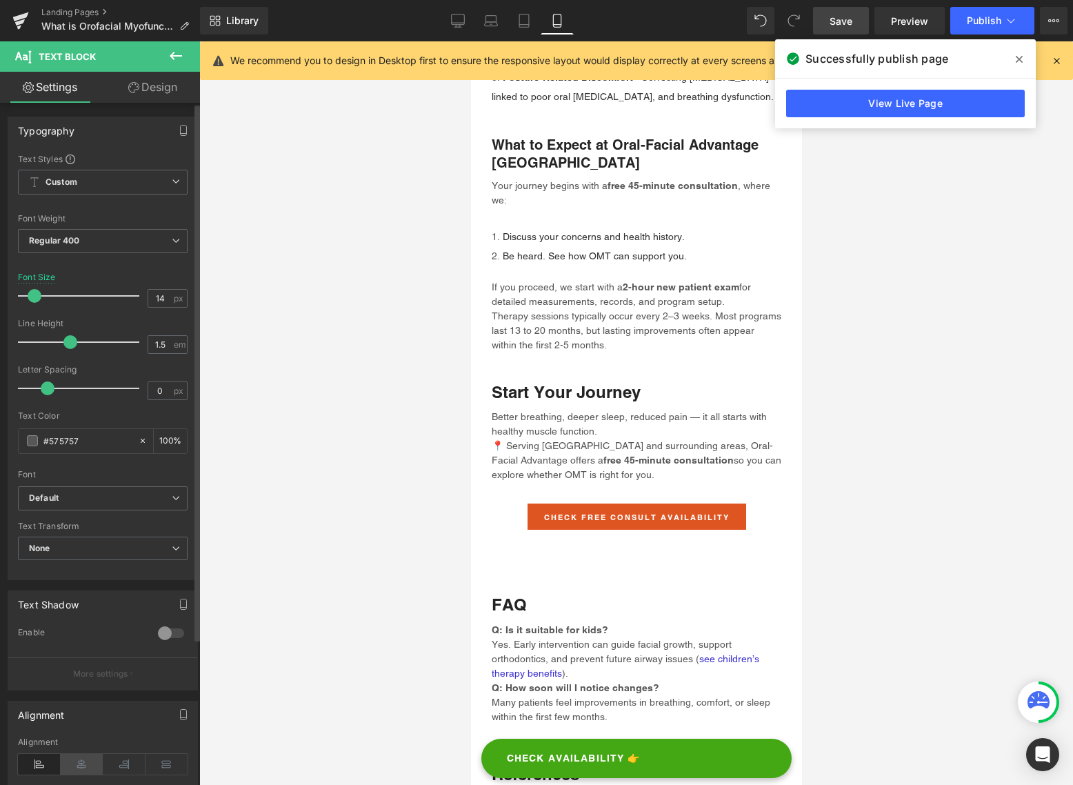
click at [85, 763] on icon at bounding box center [82, 764] width 43 height 21
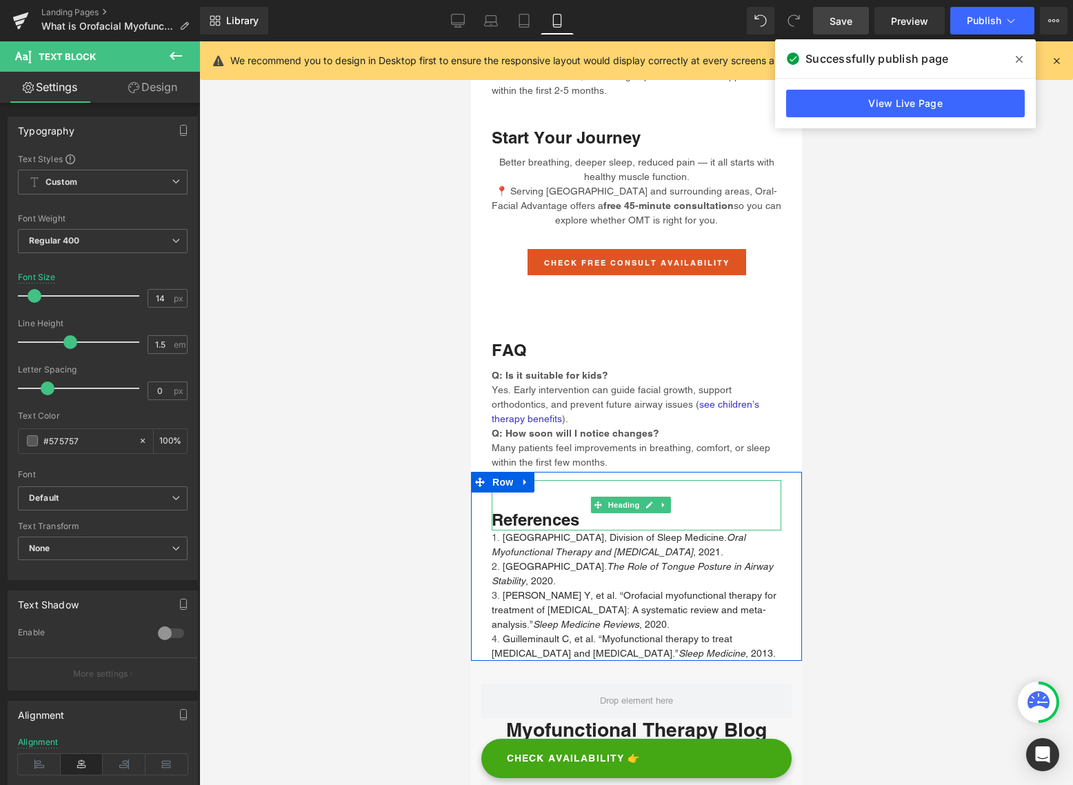
scroll to position [3282, 0]
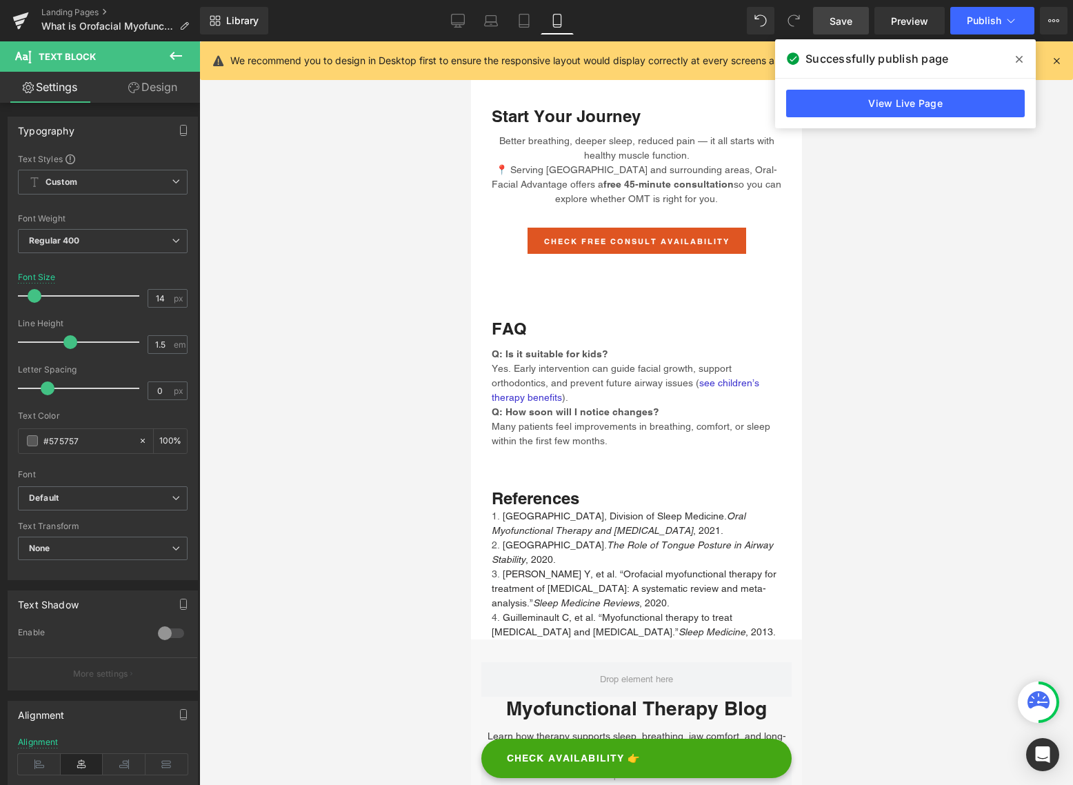
click at [851, 16] on span "Save" at bounding box center [840, 21] width 23 height 14
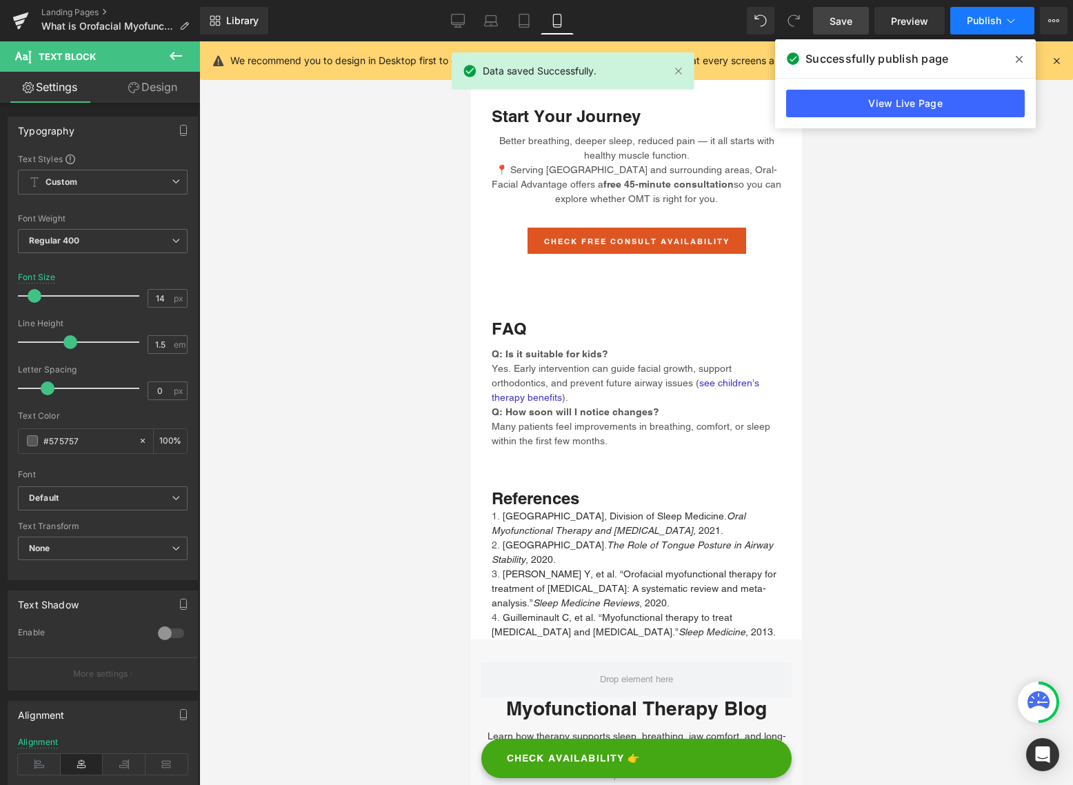
click at [988, 15] on span "Publish" at bounding box center [984, 20] width 34 height 11
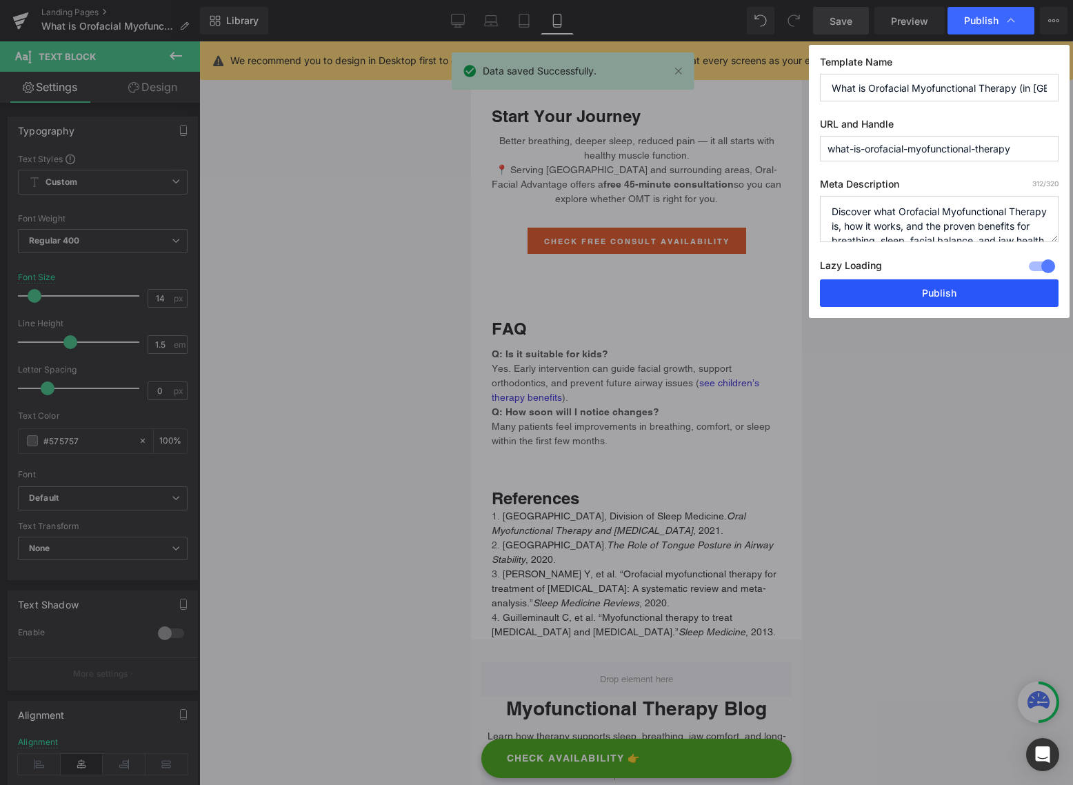
click at [933, 289] on button "Publish" at bounding box center [939, 293] width 239 height 28
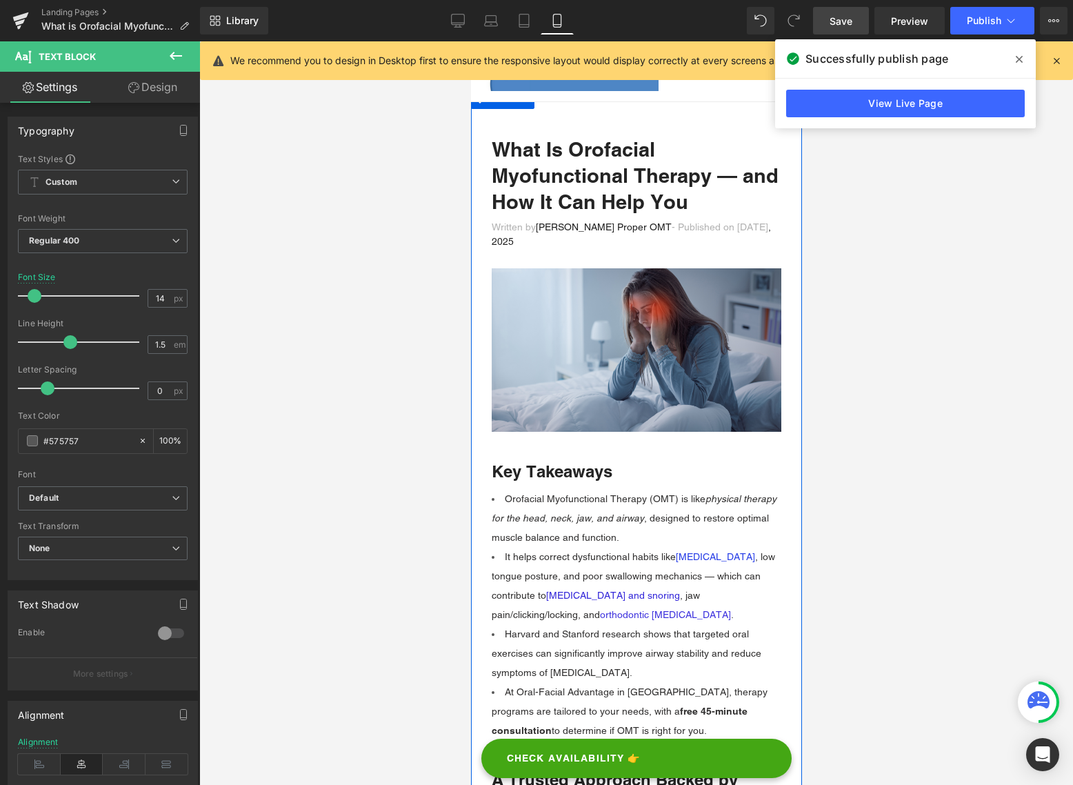
scroll to position [0, 0]
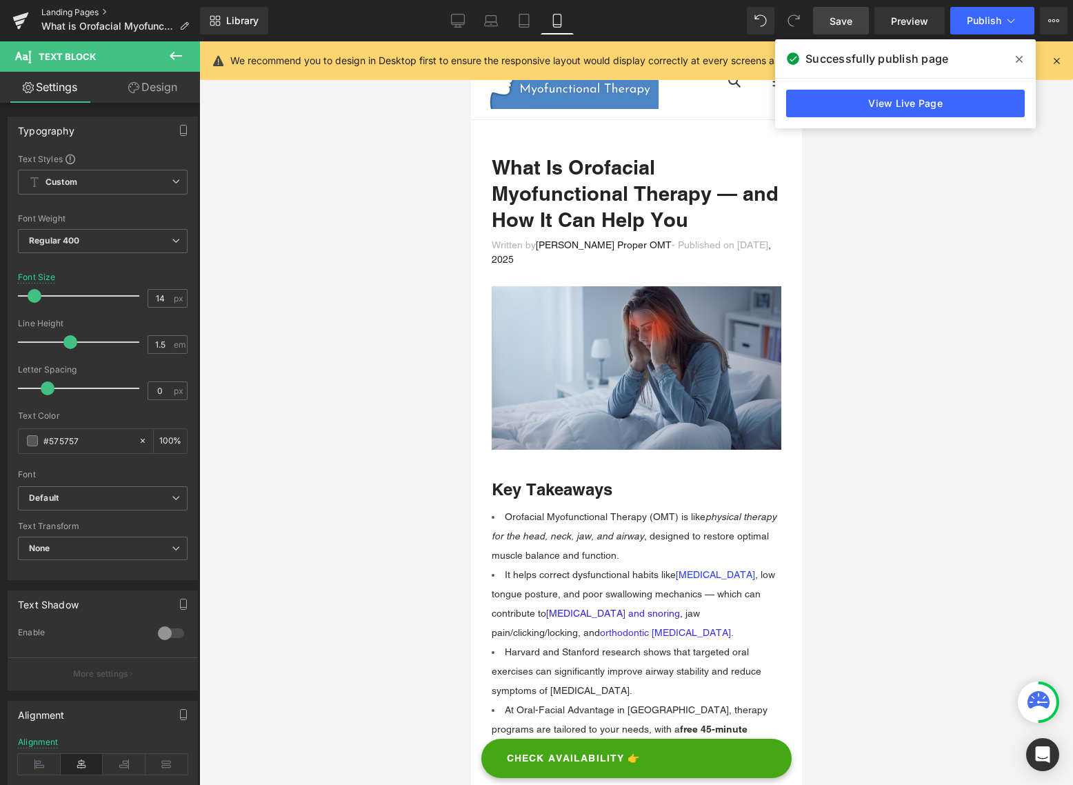
click at [73, 10] on link "Landing Pages" at bounding box center [120, 12] width 159 height 11
